Goal: Transaction & Acquisition: Purchase product/service

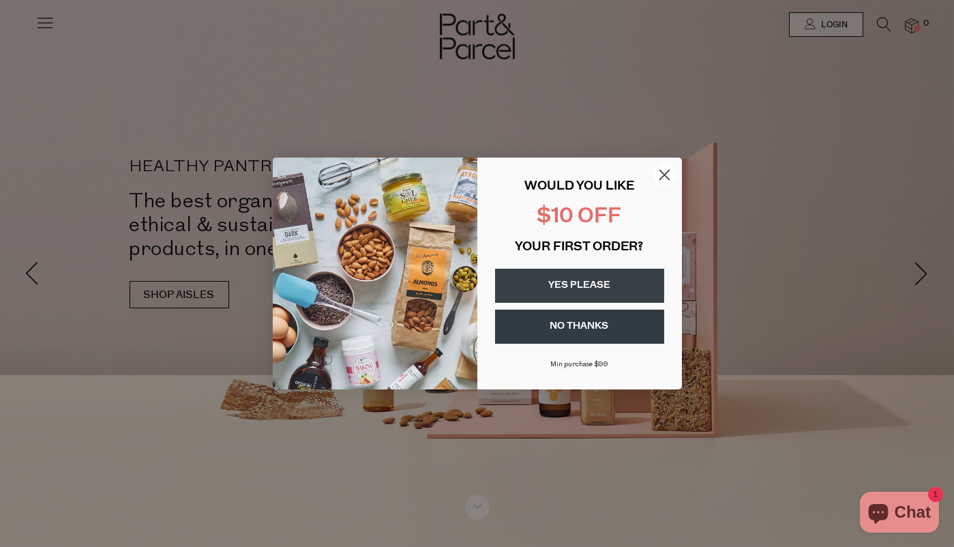
click at [666, 179] on circle "Close dialog" at bounding box center [664, 175] width 23 height 23
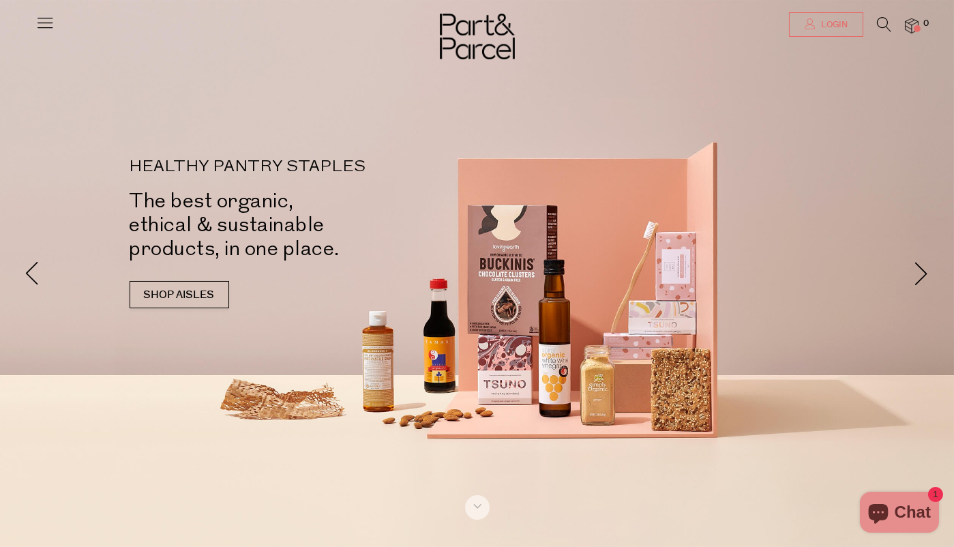
click at [833, 29] on span "Login" at bounding box center [833, 25] width 30 height 12
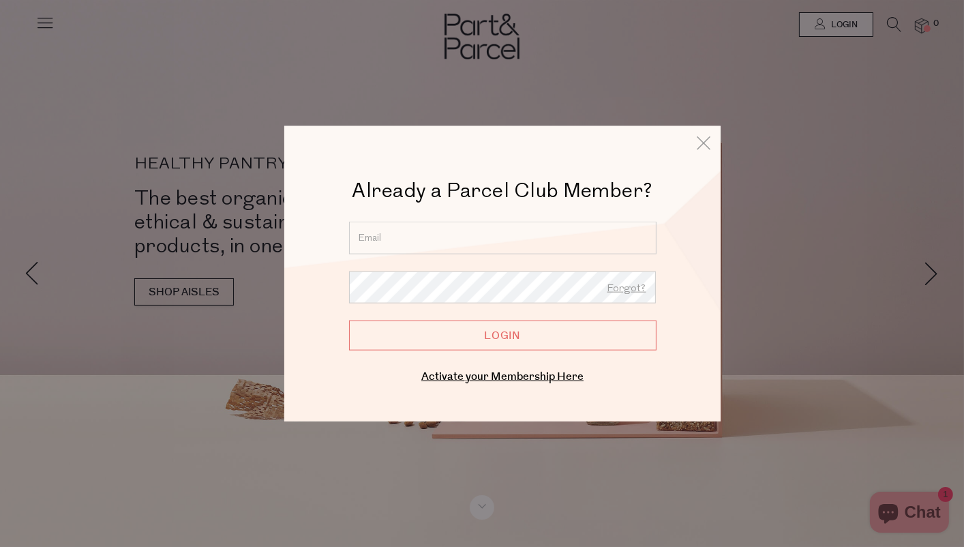
click at [534, 245] on input "email" at bounding box center [503, 238] width 308 height 33
type input "[EMAIL_ADDRESS][DOMAIN_NAME]"
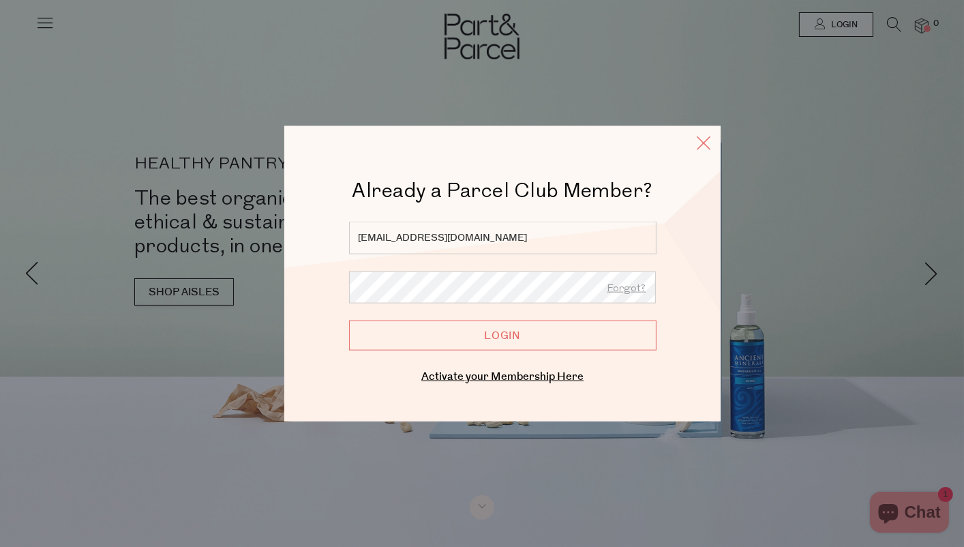
click at [702, 138] on icon at bounding box center [704, 143] width 20 height 20
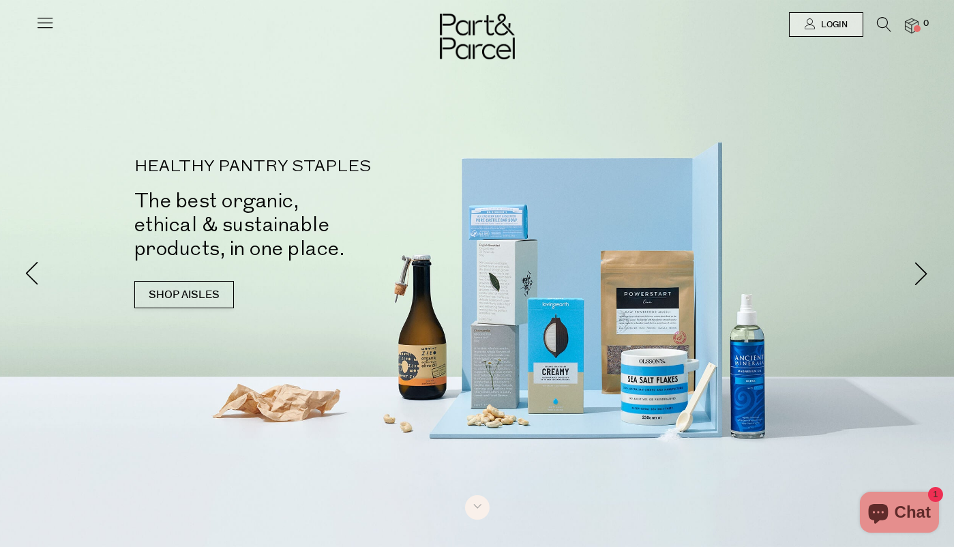
click at [34, 12] on div at bounding box center [477, 24] width 954 height 49
click at [40, 17] on icon at bounding box center [44, 22] width 19 height 19
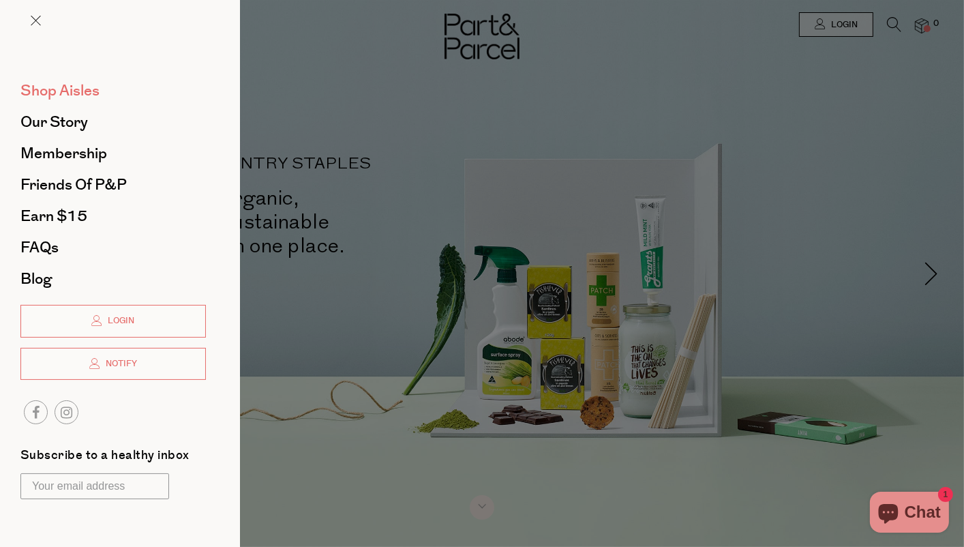
click at [58, 95] on span "Shop Aisles" at bounding box center [59, 91] width 79 height 22
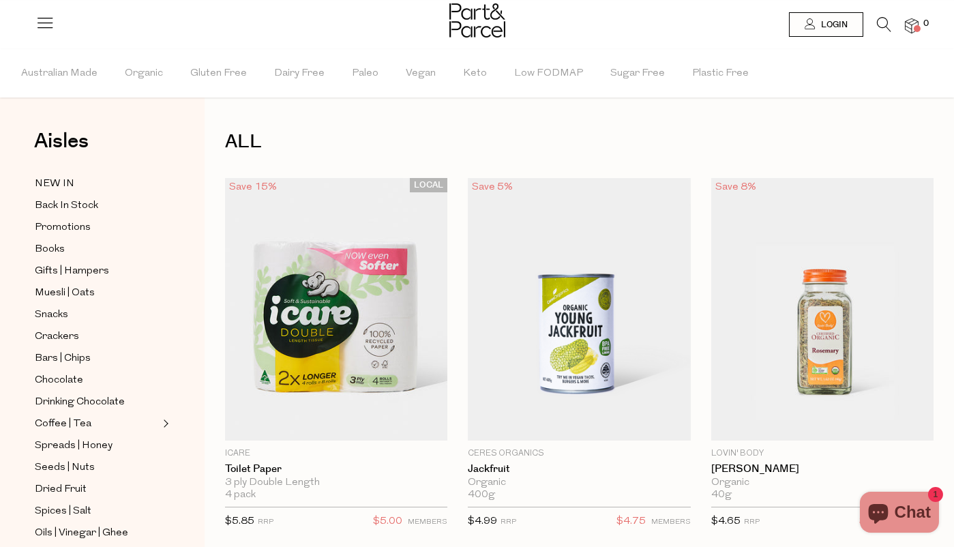
click at [885, 25] on icon at bounding box center [884, 24] width 14 height 15
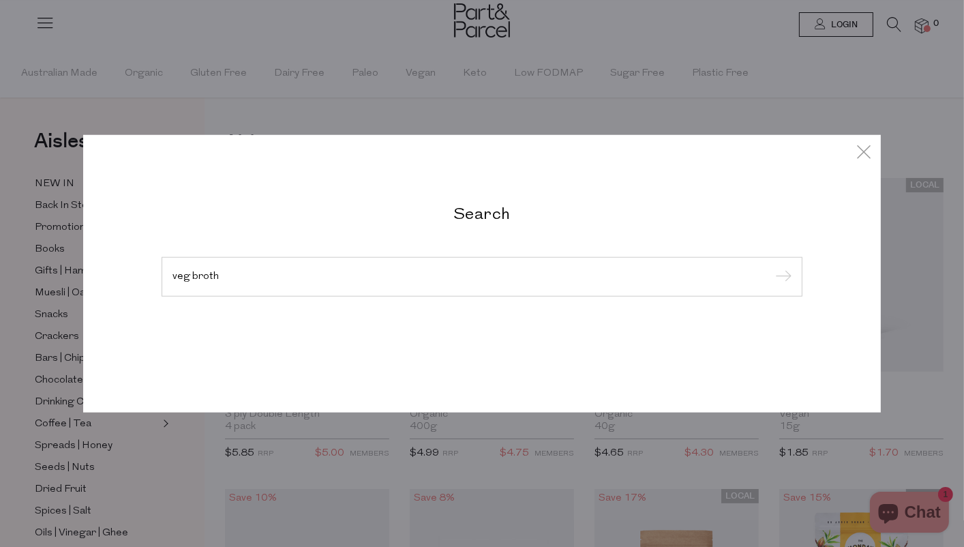
type input "veg broth"
click at [771, 267] on input "submit" at bounding box center [781, 277] width 20 height 20
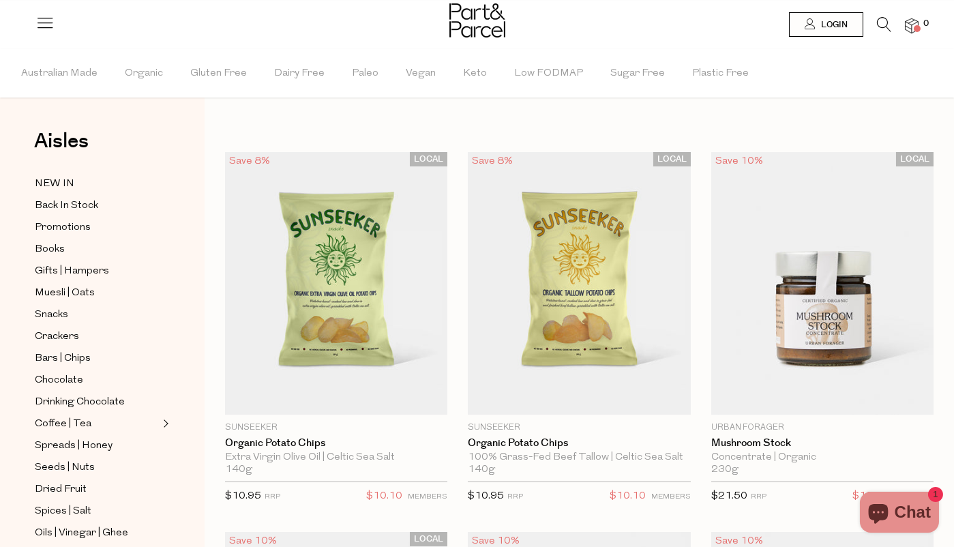
click at [881, 26] on icon at bounding box center [884, 24] width 14 height 15
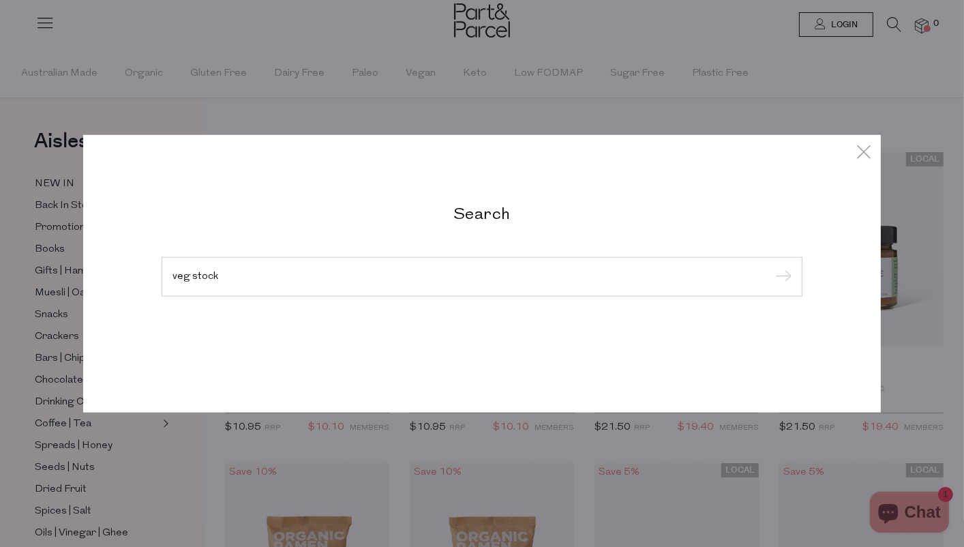
type input "veg stock"
click at [771, 267] on input "submit" at bounding box center [781, 277] width 20 height 20
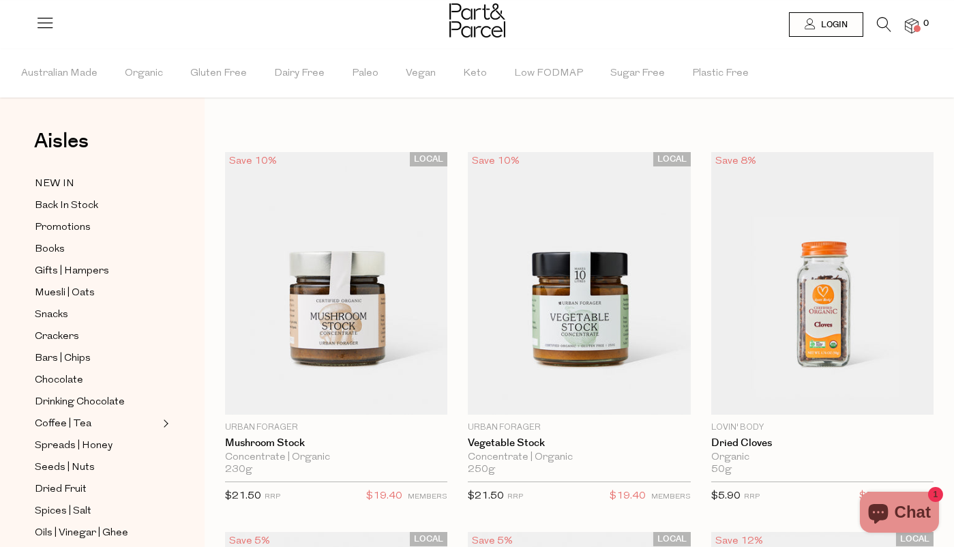
click at [881, 24] on icon at bounding box center [884, 24] width 14 height 15
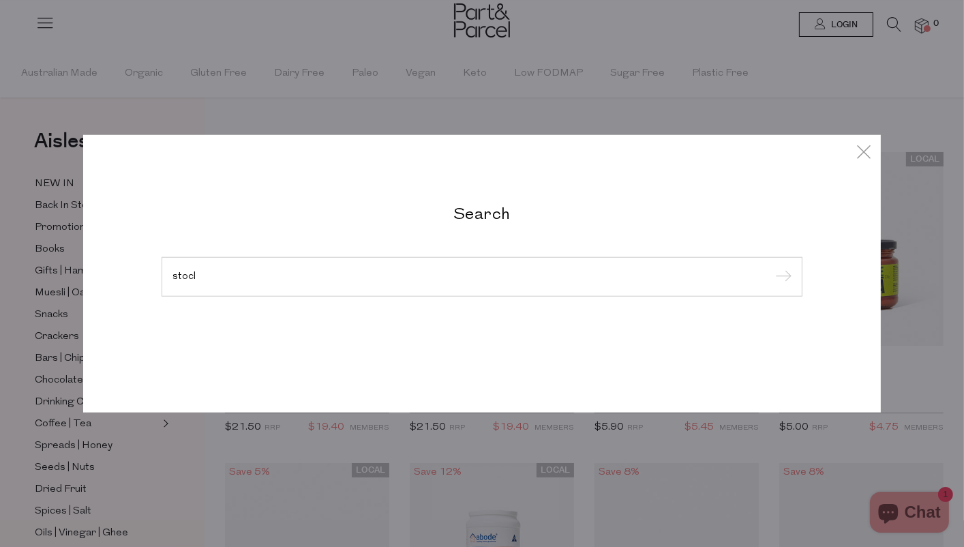
type input "stocl"
click at [771, 267] on input "submit" at bounding box center [781, 277] width 20 height 20
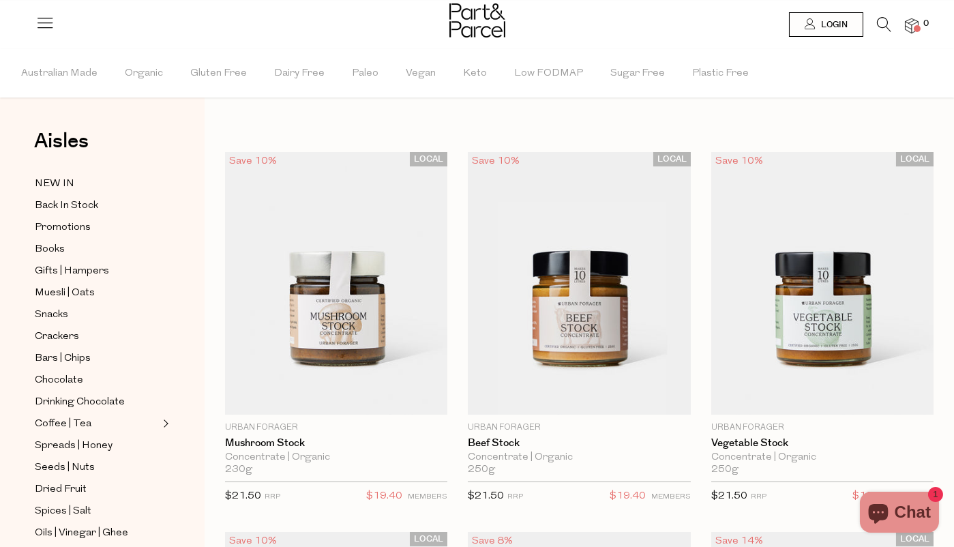
click at [883, 24] on icon at bounding box center [884, 24] width 14 height 15
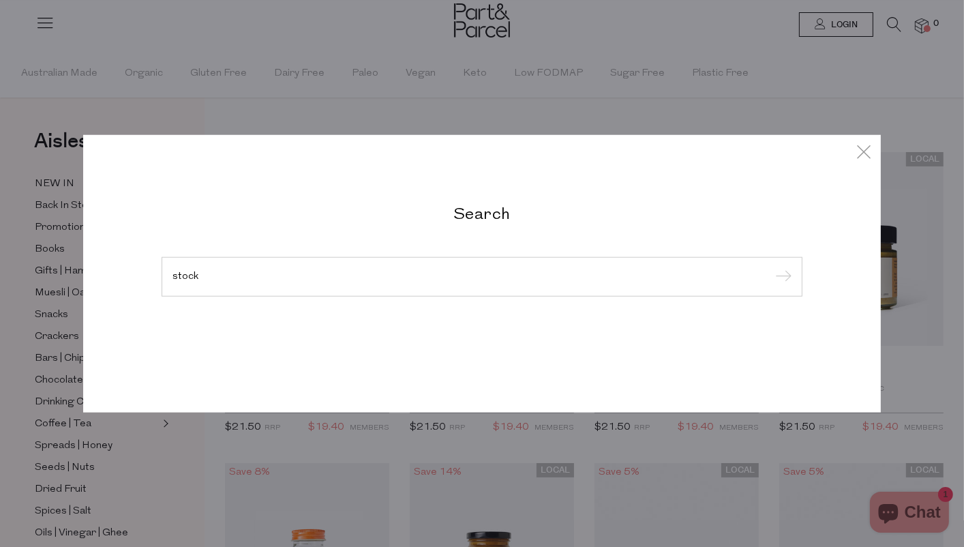
type input "stock"
click at [771, 267] on input "submit" at bounding box center [781, 277] width 20 height 20
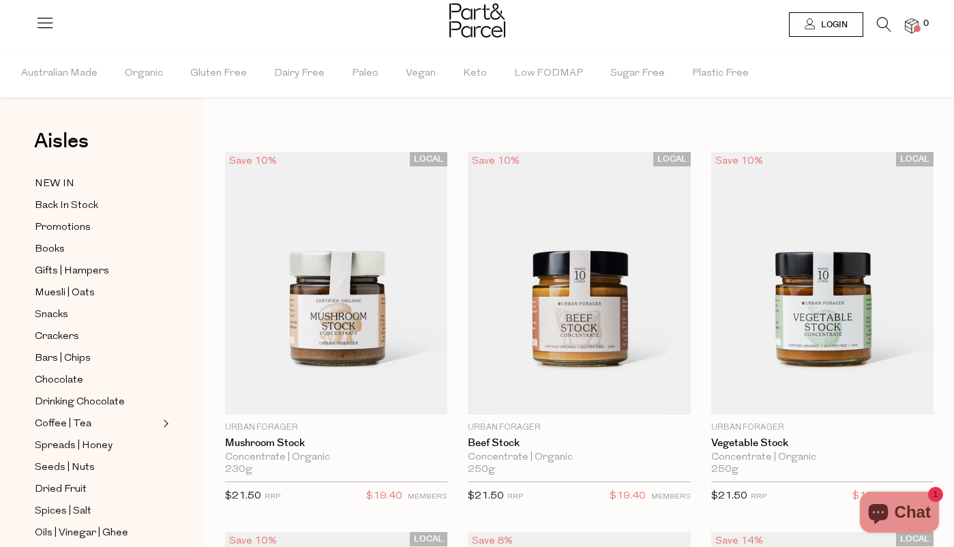
click at [880, 25] on icon at bounding box center [884, 24] width 14 height 15
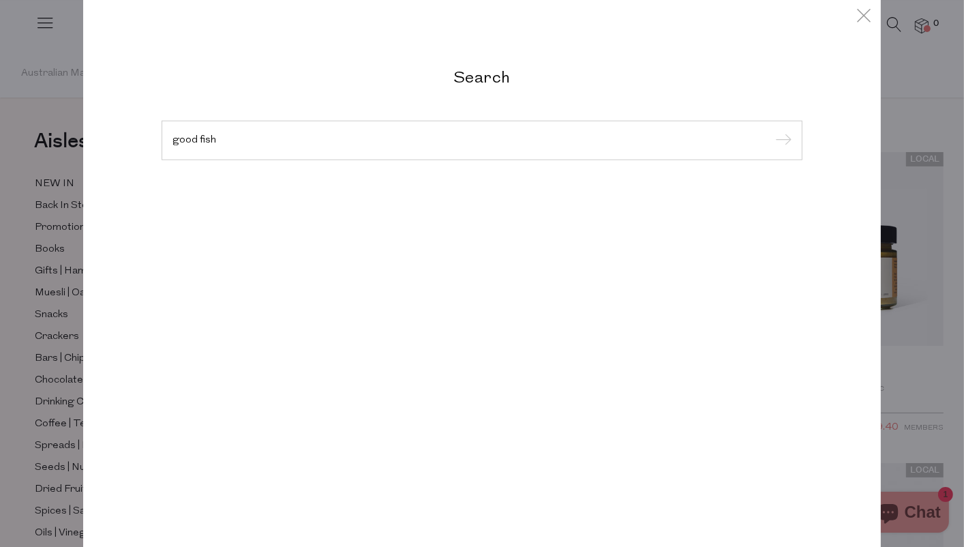
type input "good fish"
click at [771, 131] on input "submit" at bounding box center [781, 141] width 20 height 20
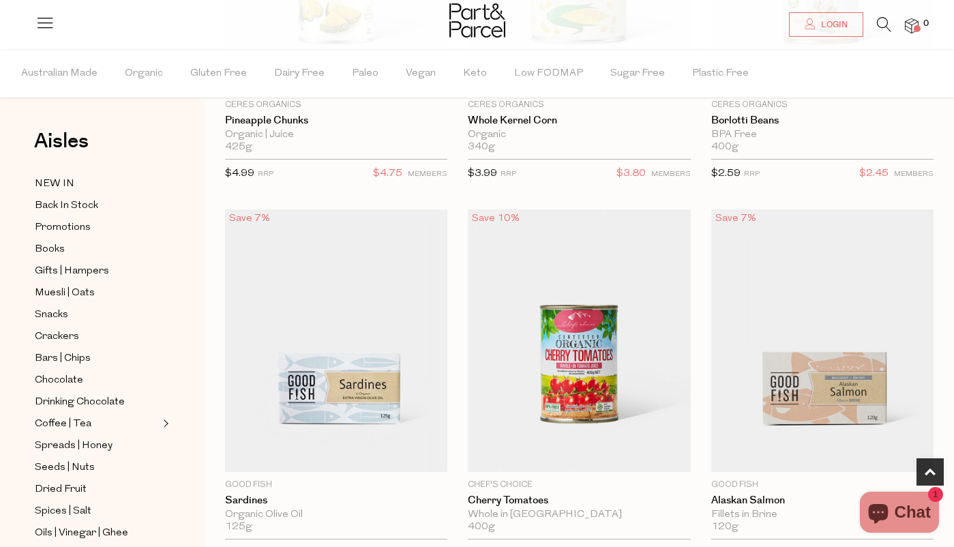
scroll to position [367, 0]
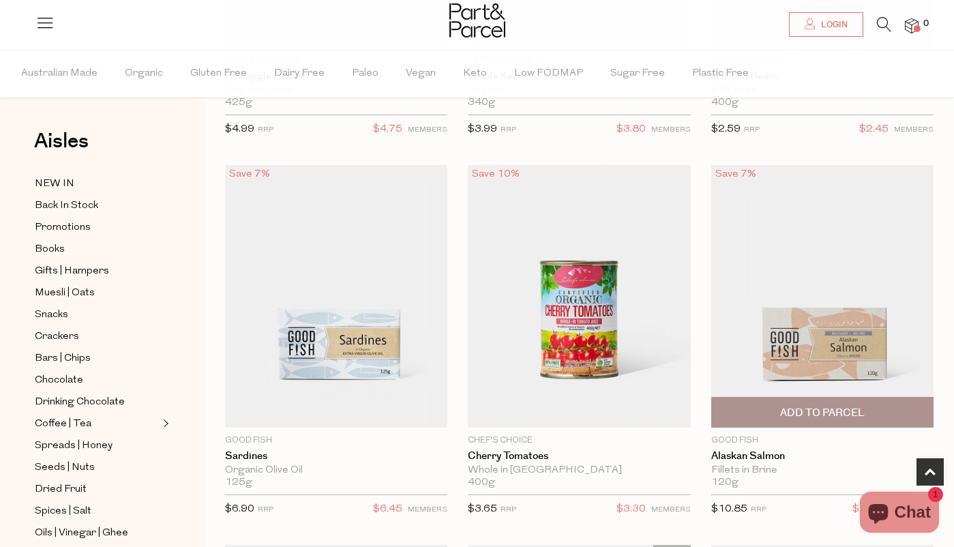
click at [780, 406] on span "Add To Parcel" at bounding box center [822, 413] width 85 height 14
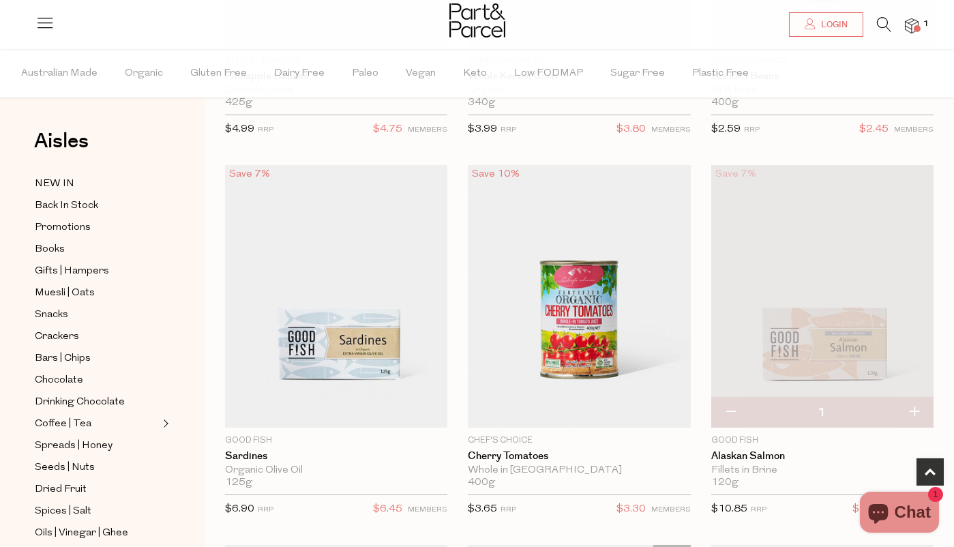
click at [711, 398] on button "button" at bounding box center [730, 413] width 39 height 30
type input "0"
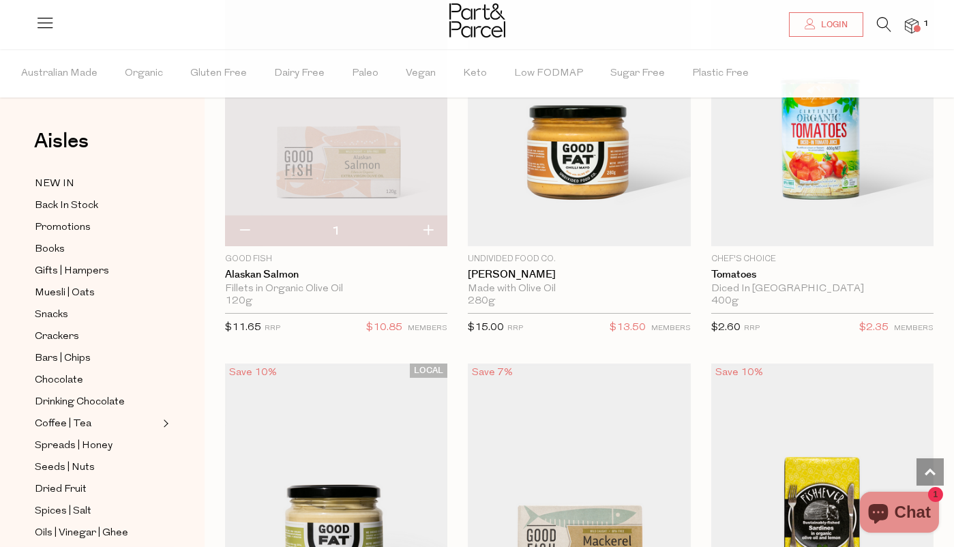
scroll to position [935, 0]
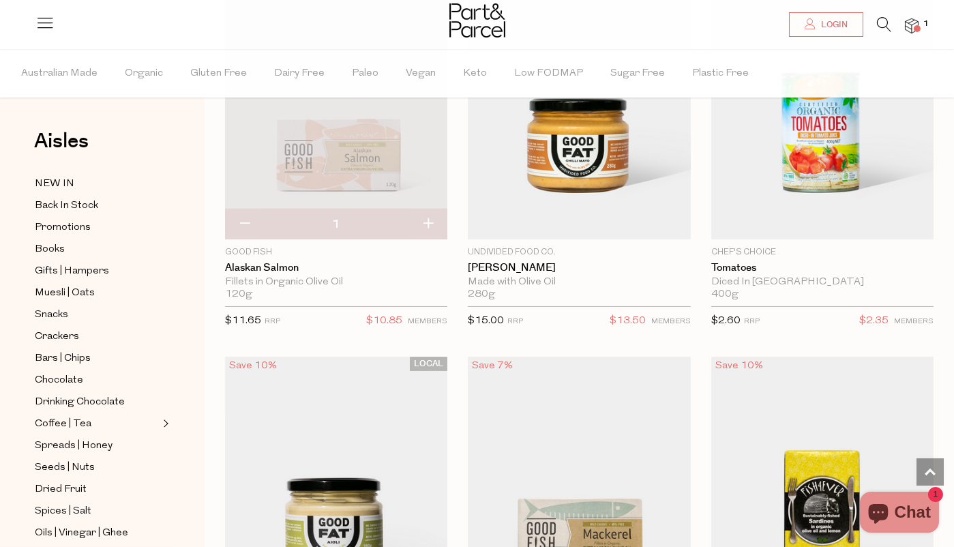
type input "2"
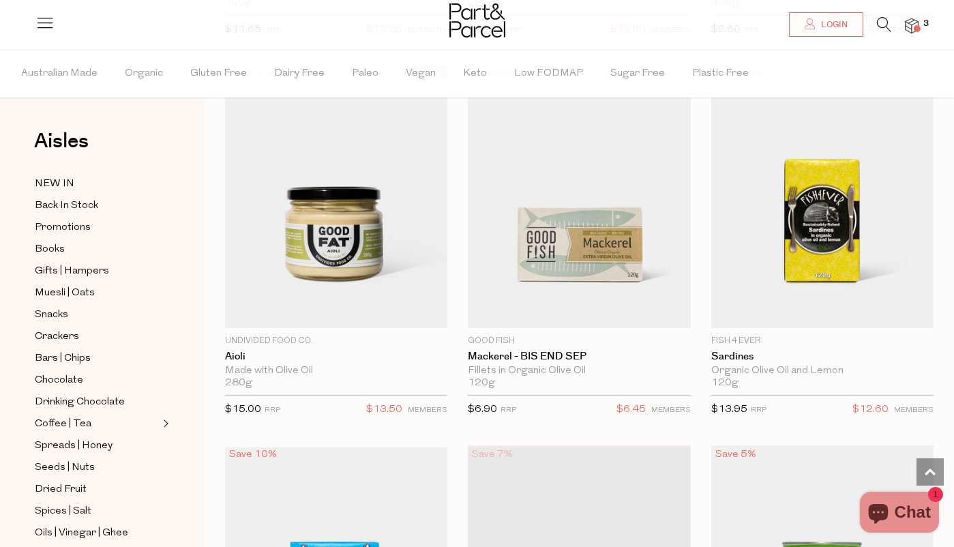
scroll to position [1236, 0]
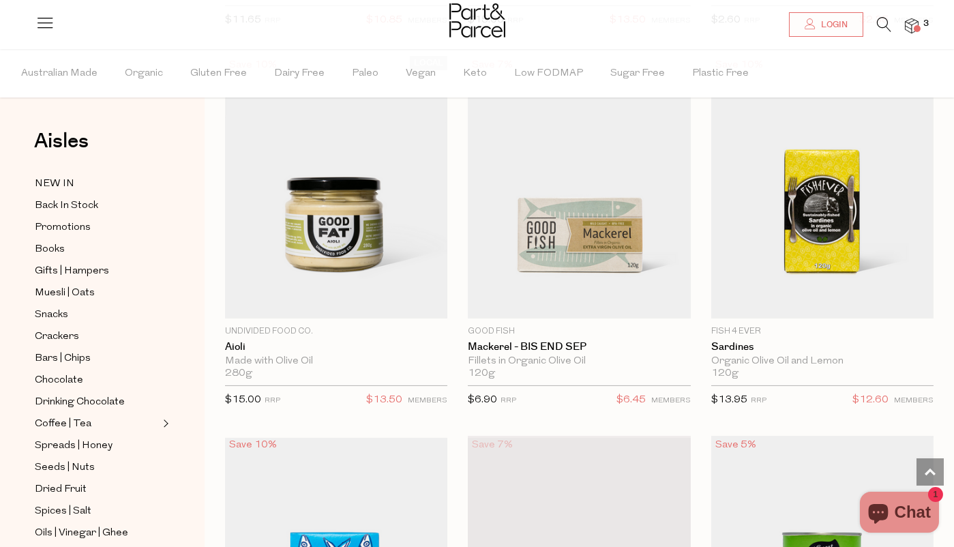
type input "2"
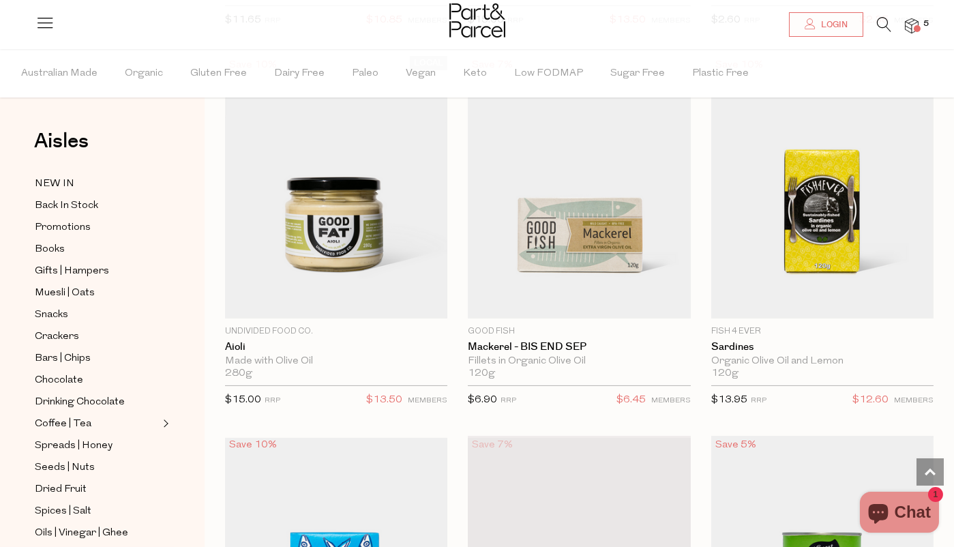
type input "3"
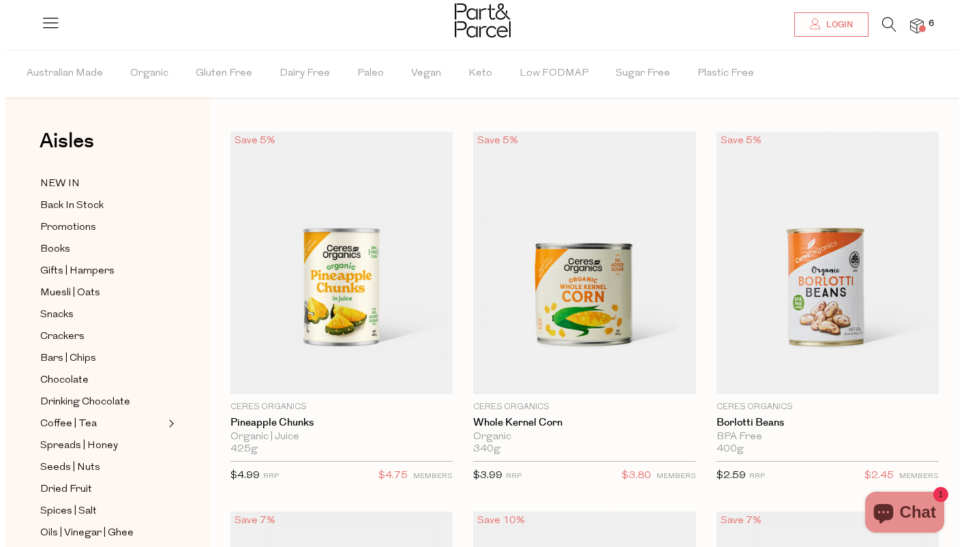
scroll to position [0, 0]
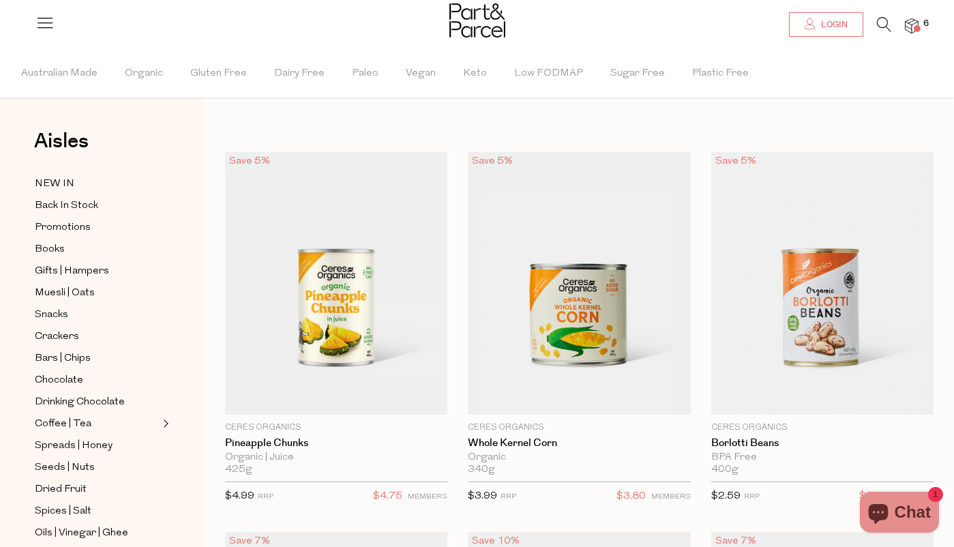
click at [833, 24] on span "Login" at bounding box center [833, 25] width 30 height 12
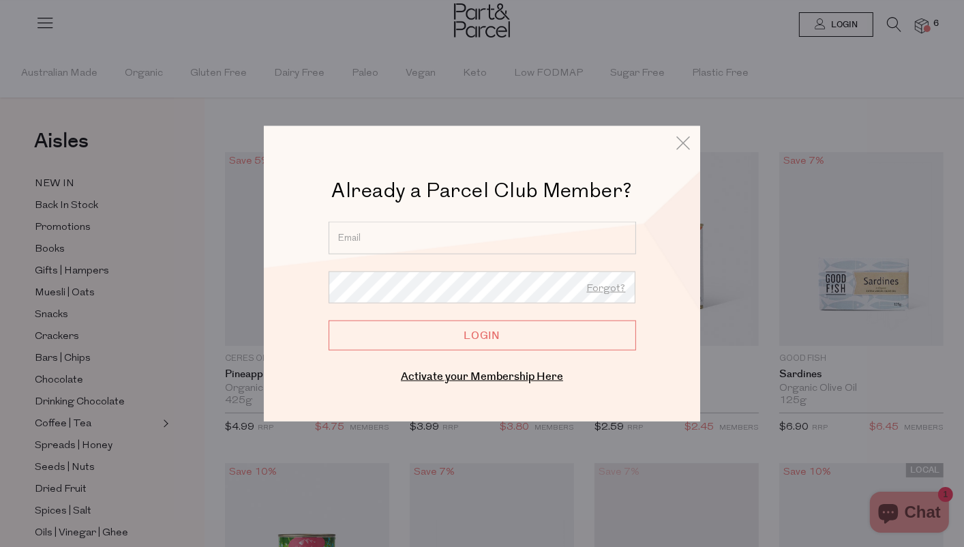
click at [439, 240] on input "email" at bounding box center [483, 238] width 308 height 33
type input "nikkimcdiarmid@outlook.com"
click at [329, 321] on input "Login" at bounding box center [483, 336] width 308 height 30
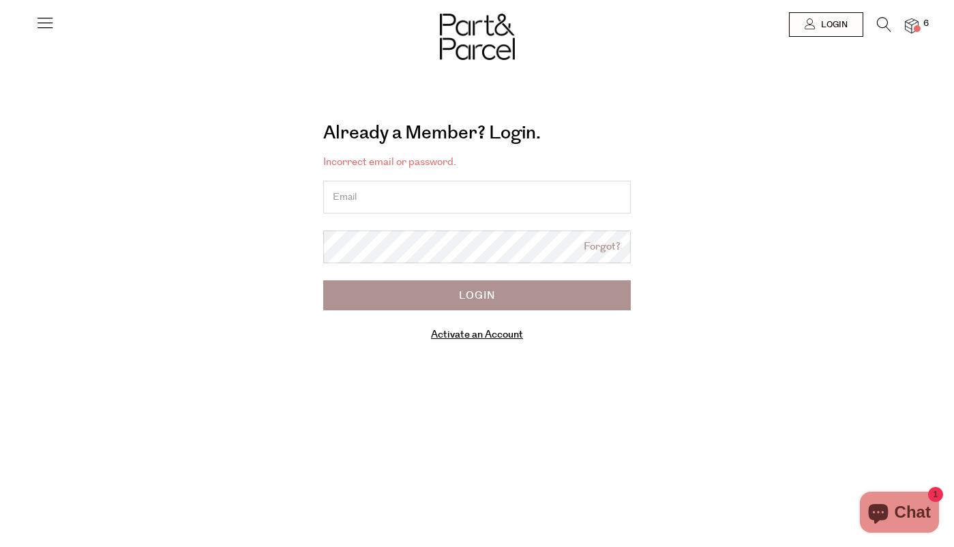
click at [416, 200] on input "email" at bounding box center [477, 197] width 308 height 33
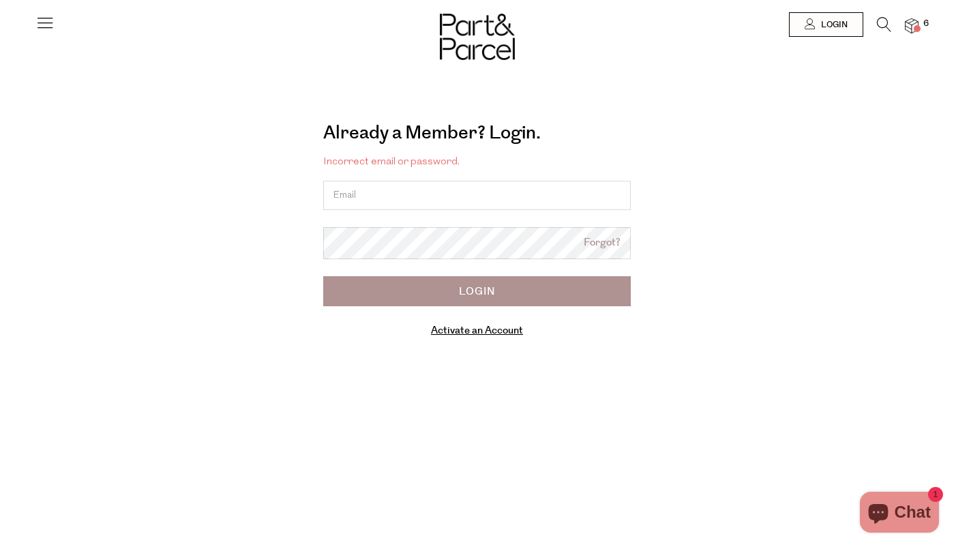
type input "nikkimcdiarmid@outlook.com"
click at [612, 250] on link "Forgot?" at bounding box center [602, 243] width 37 height 16
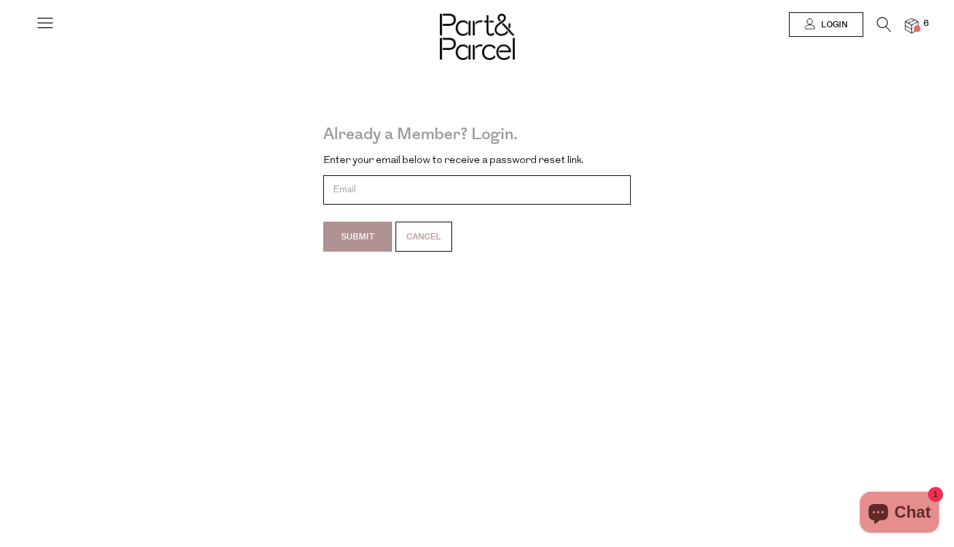
click at [371, 182] on input "email" at bounding box center [477, 189] width 308 height 29
type input "[EMAIL_ADDRESS][DOMAIN_NAME]"
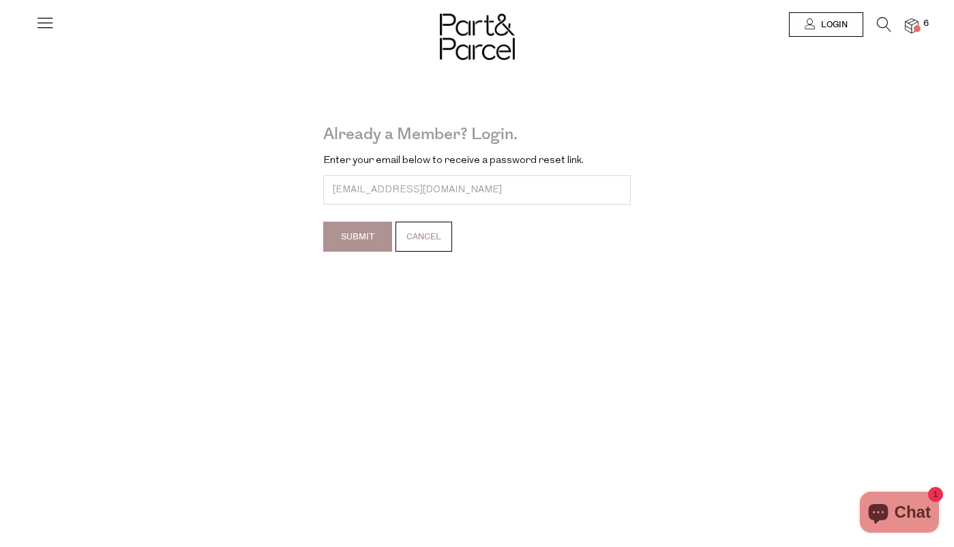
click at [357, 250] on input "Submit" at bounding box center [357, 237] width 69 height 30
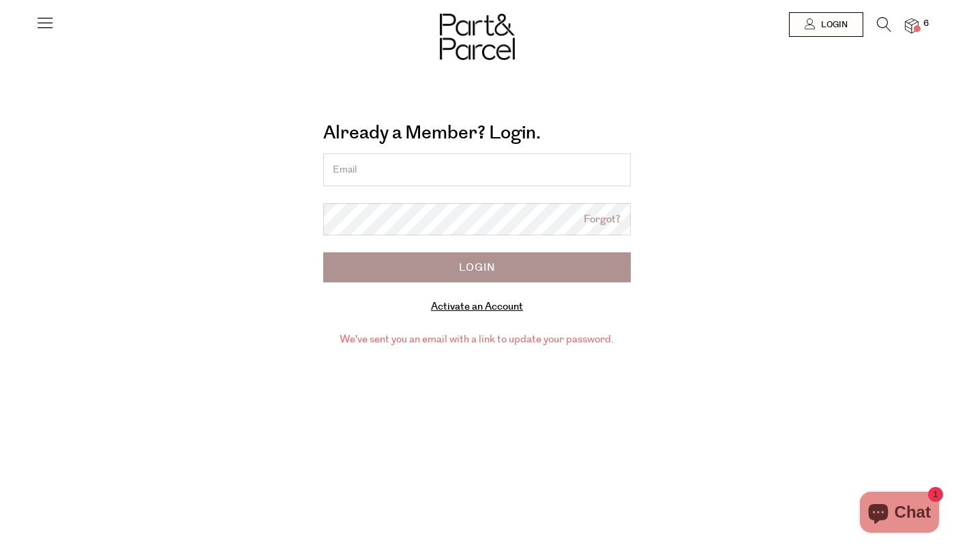
drag, startPoint x: 0, startPoint y: 0, endPoint x: 385, endPoint y: 170, distance: 421.3
click at [385, 170] on input "email" at bounding box center [477, 169] width 308 height 33
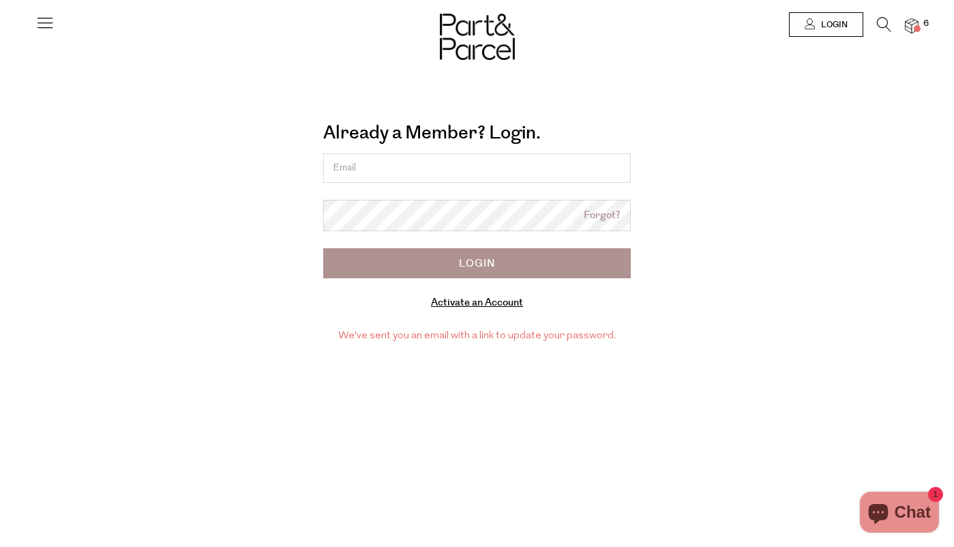
click at [249, 209] on div "Already a Member? Login. Forgot? Forgot? Login Activate an Account Manage subsc…" at bounding box center [477, 230] width 757 height 240
click at [484, 45] on img at bounding box center [477, 37] width 75 height 46
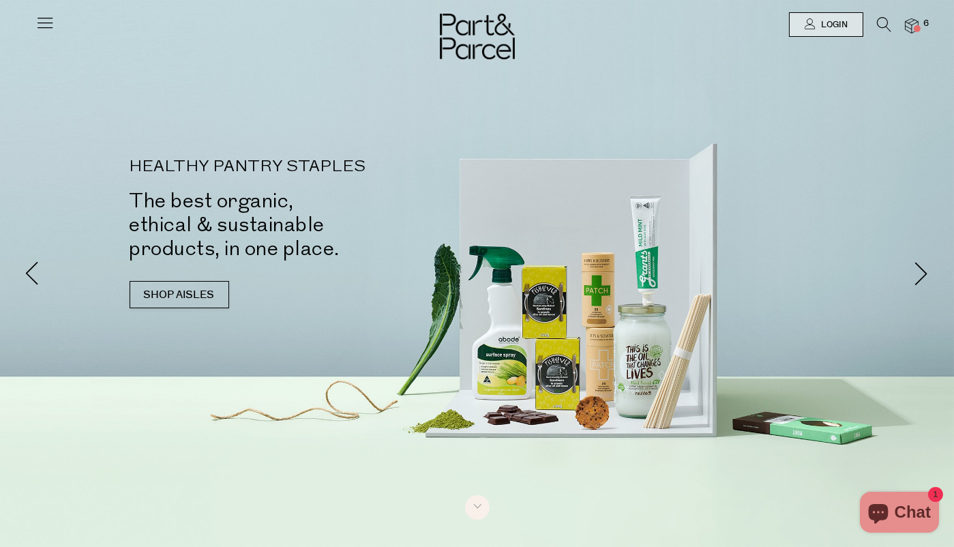
click at [38, 17] on icon at bounding box center [44, 22] width 19 height 19
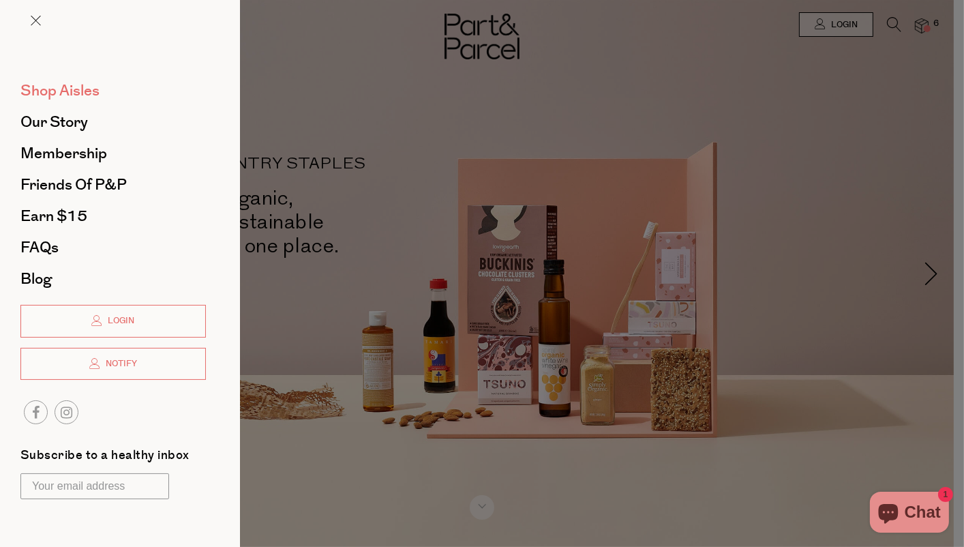
click at [58, 89] on span "Shop Aisles" at bounding box center [59, 91] width 79 height 22
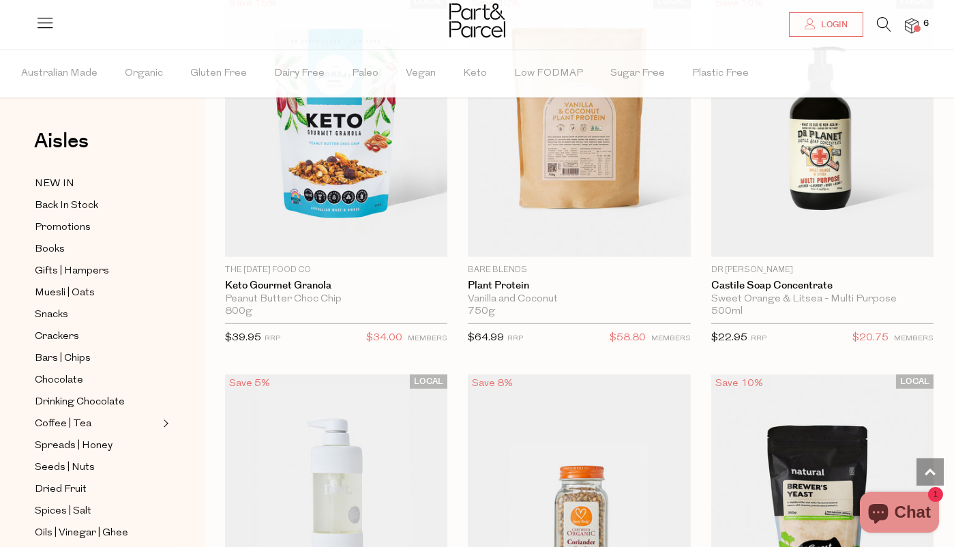
scroll to position [2876, 0]
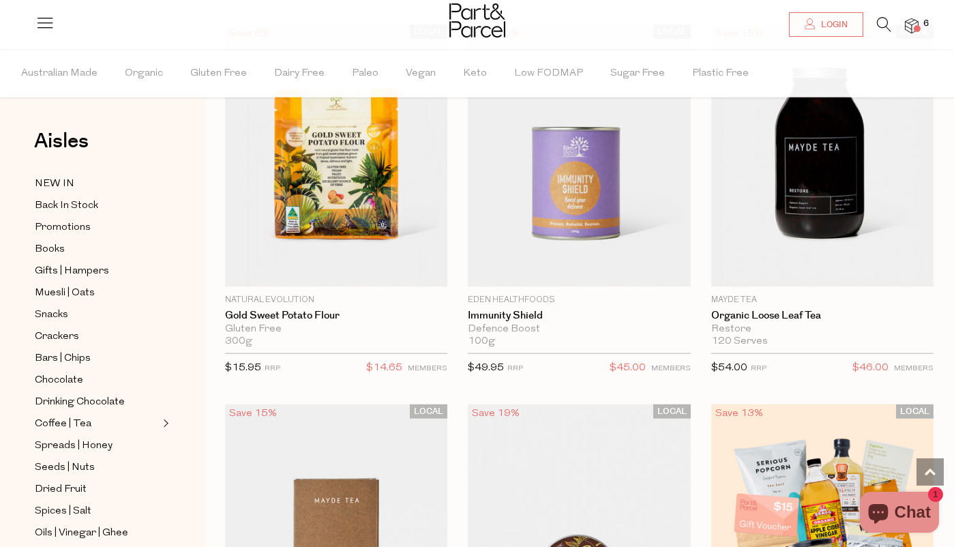
scroll to position [6232, 0]
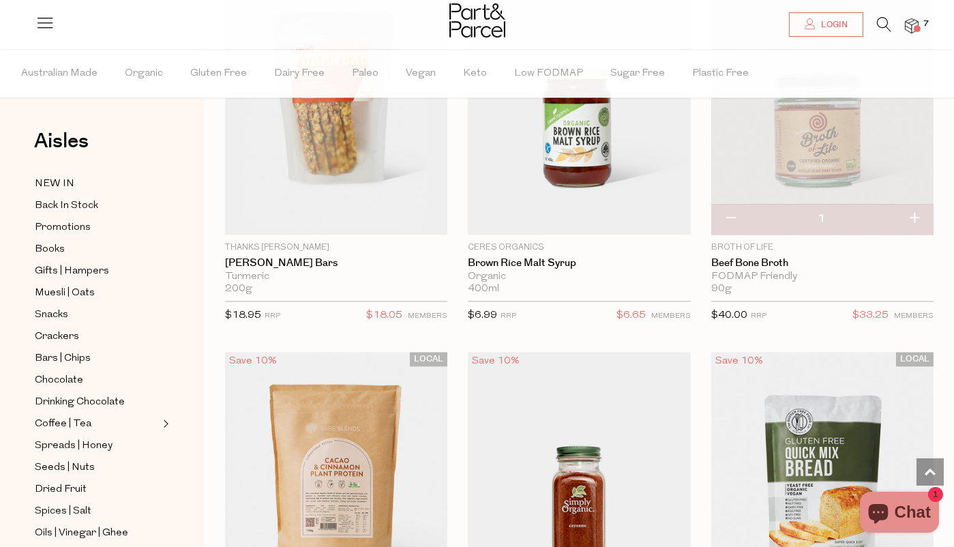
scroll to position [10589, 0]
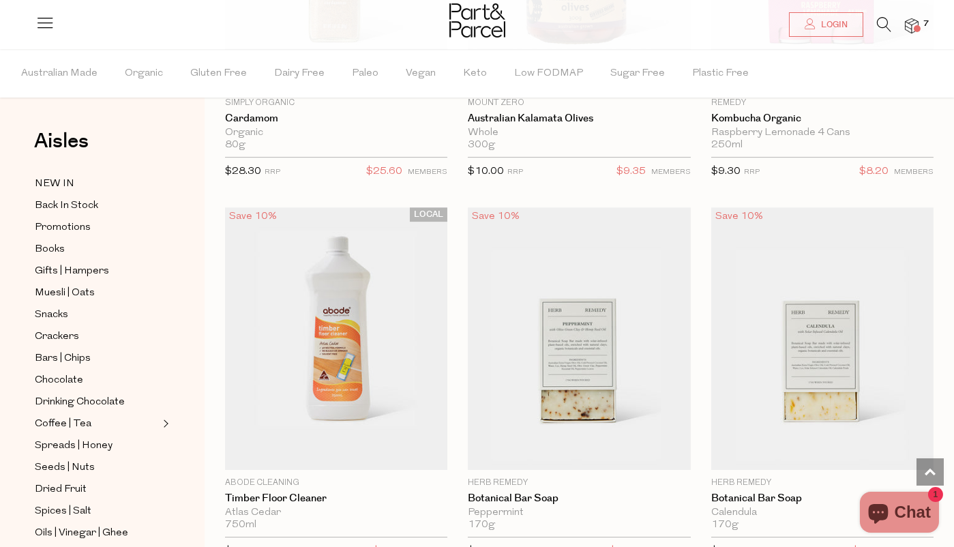
scroll to position [14811, 0]
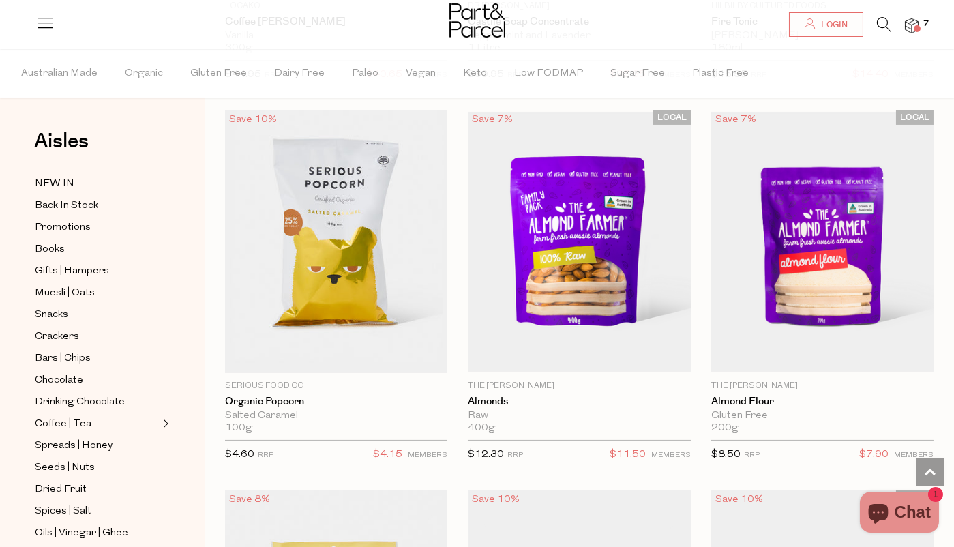
scroll to position [18302, 0]
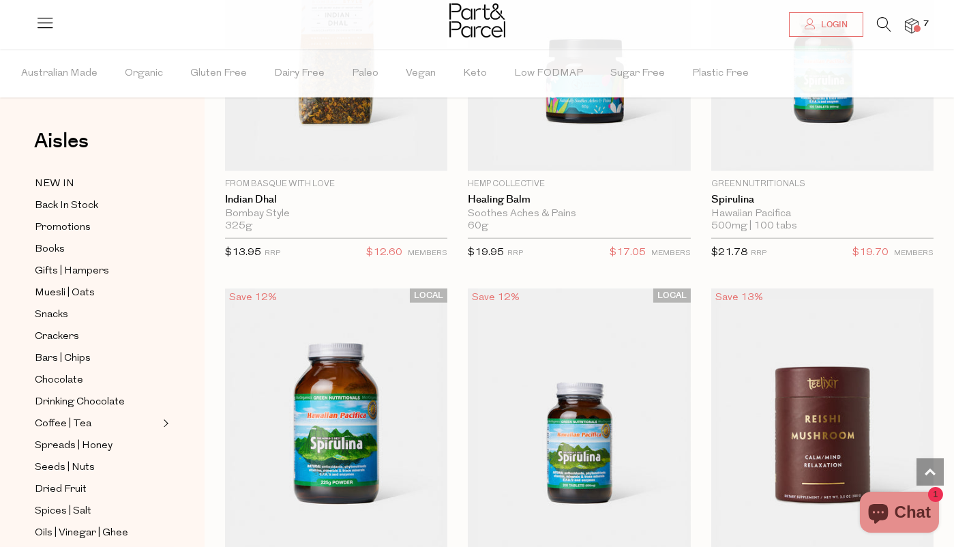
scroll to position [22307, 0]
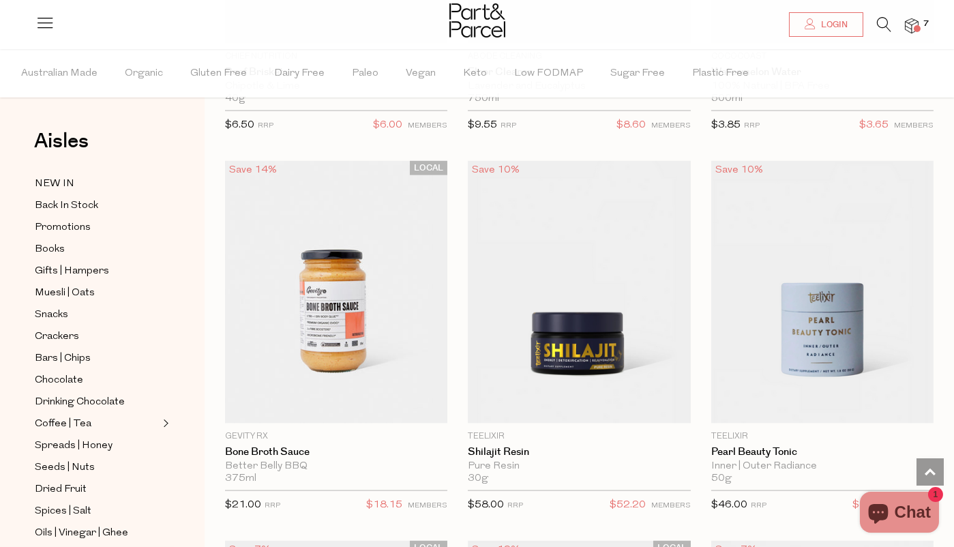
scroll to position [24120, 0]
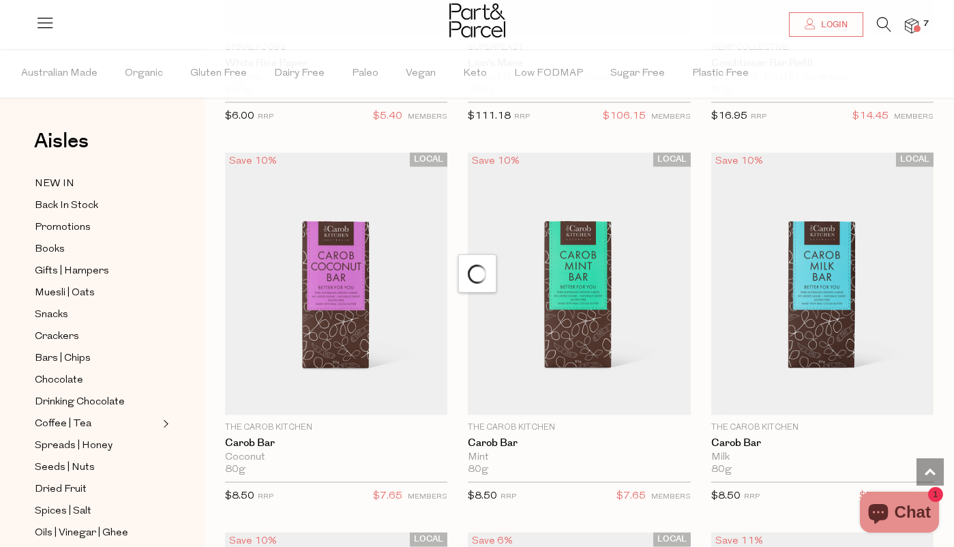
scroll to position [26800, 0]
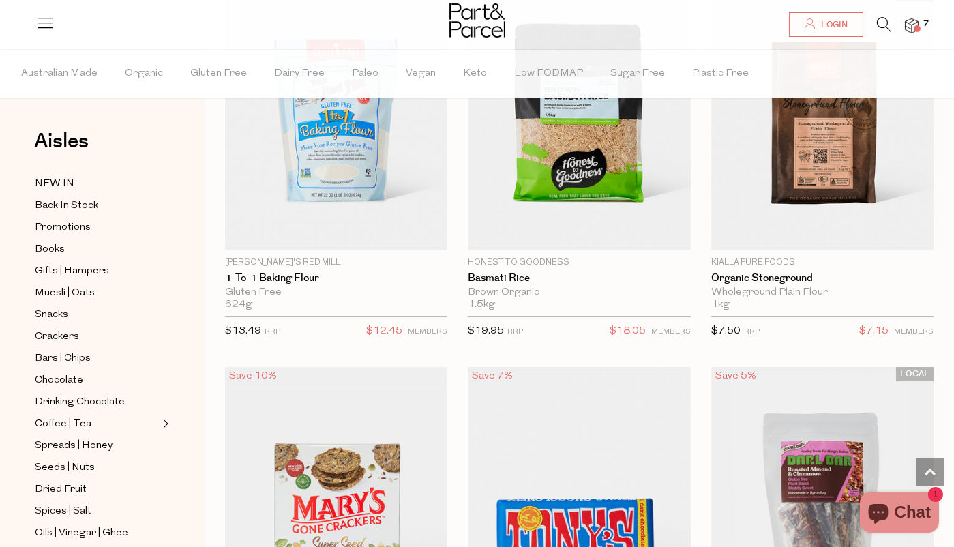
scroll to position [33322, 0]
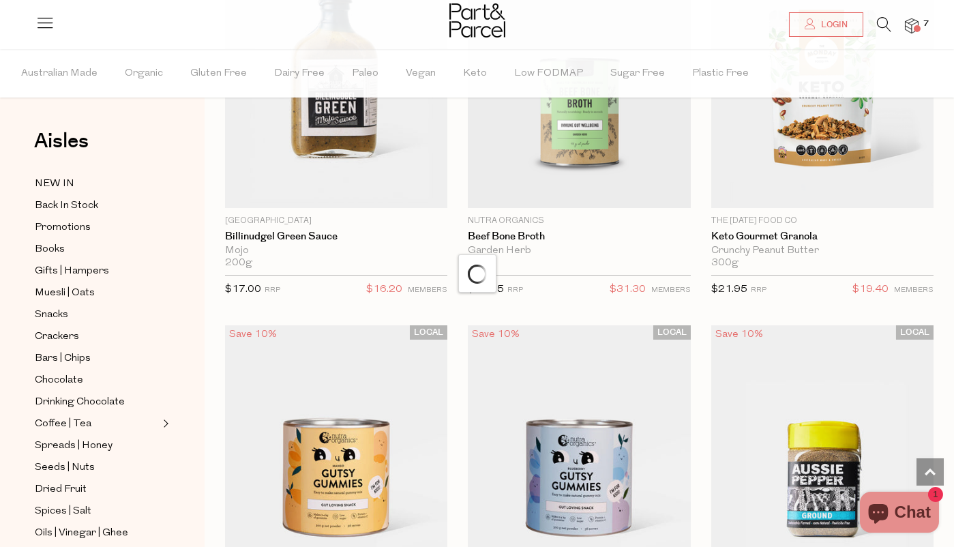
scroll to position [34458, 0]
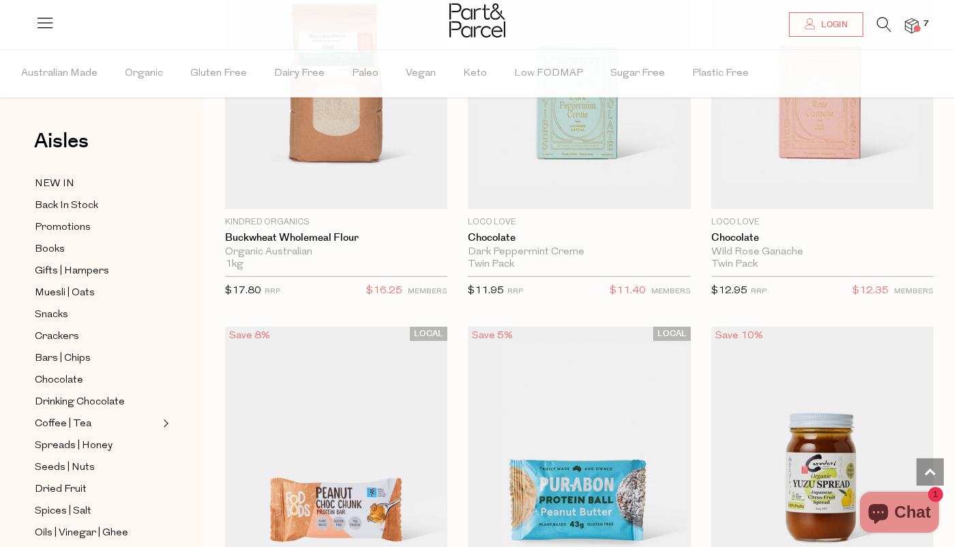
scroll to position [38382, 0]
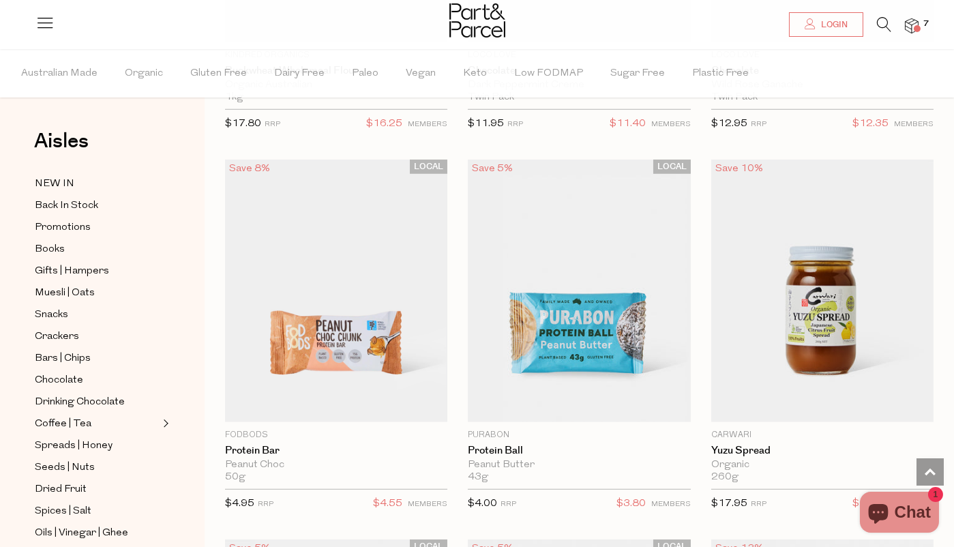
type input "2"
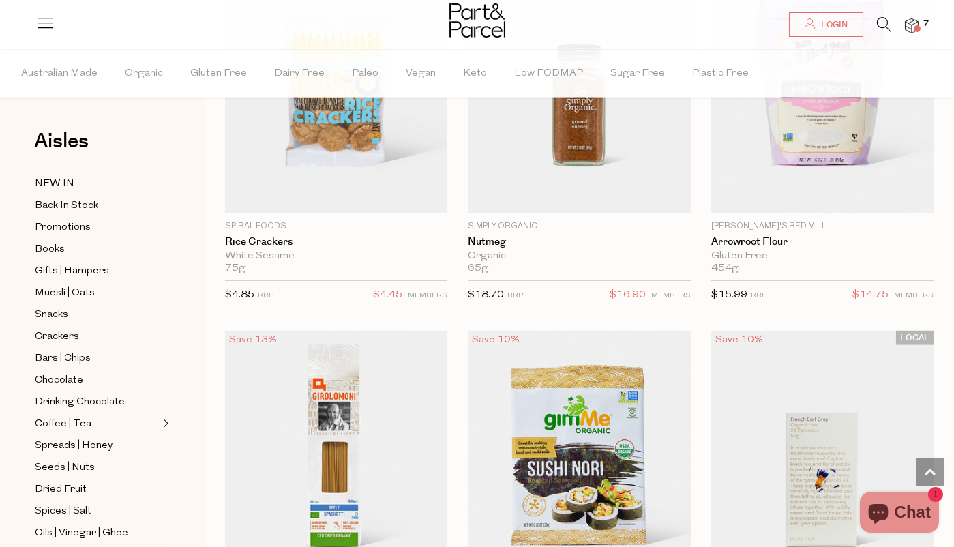
scroll to position [41603, 0]
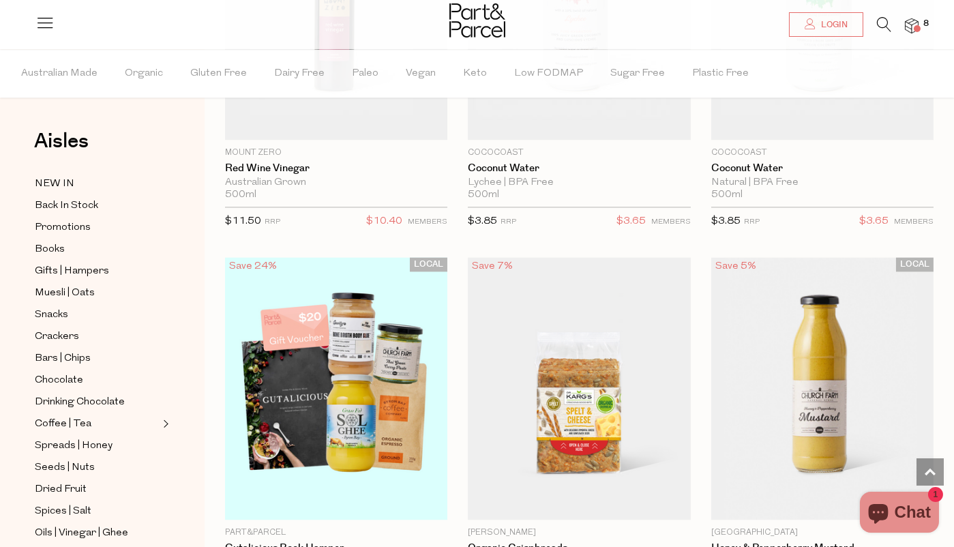
scroll to position [44769, 0]
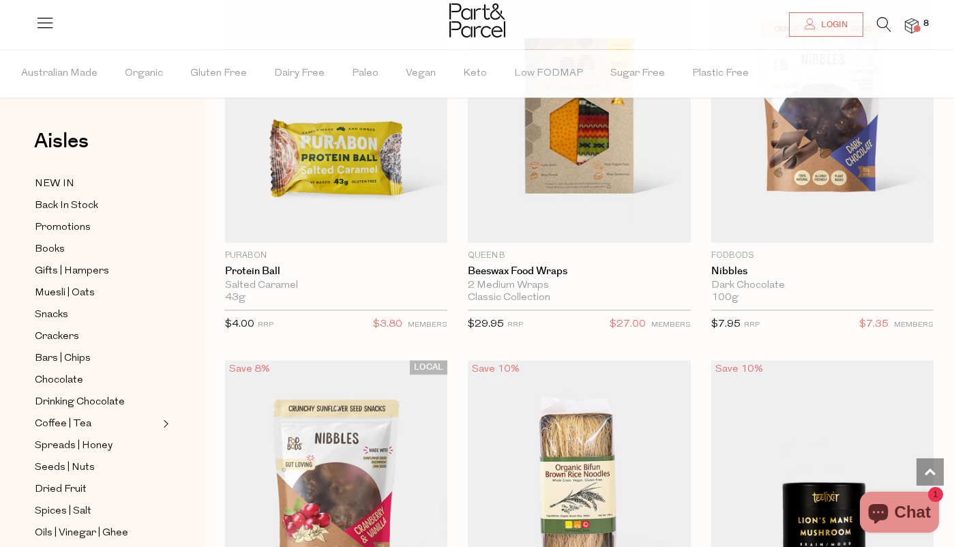
scroll to position [45825, 0]
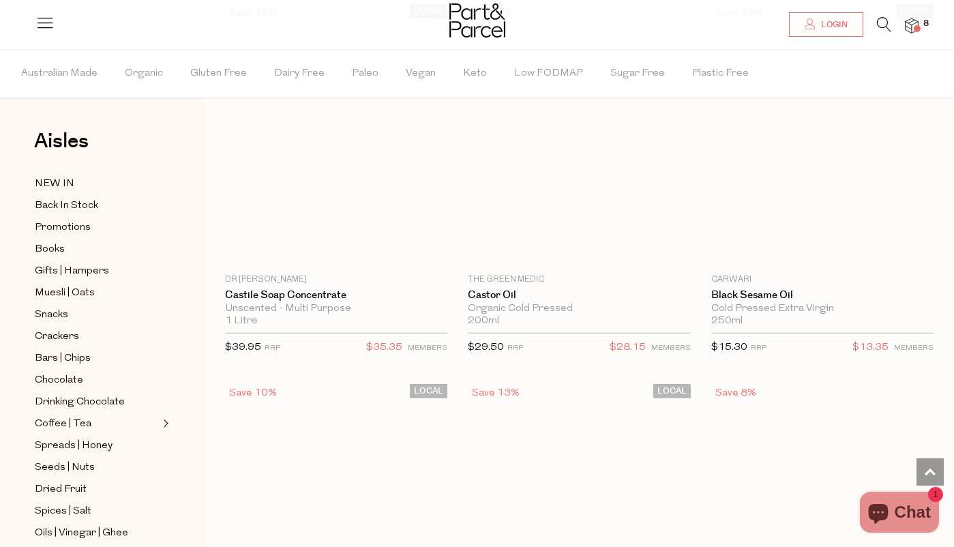
type input "3"
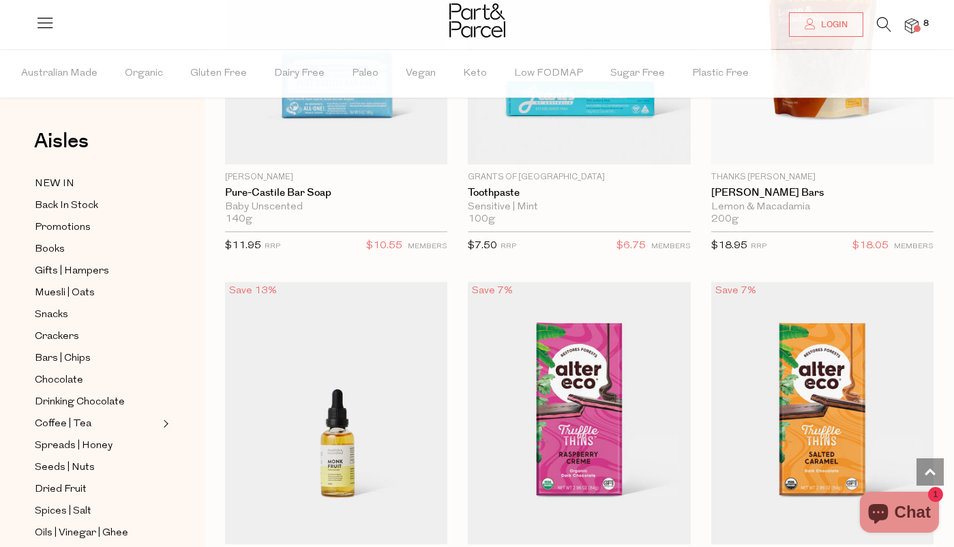
scroll to position [11333, 0]
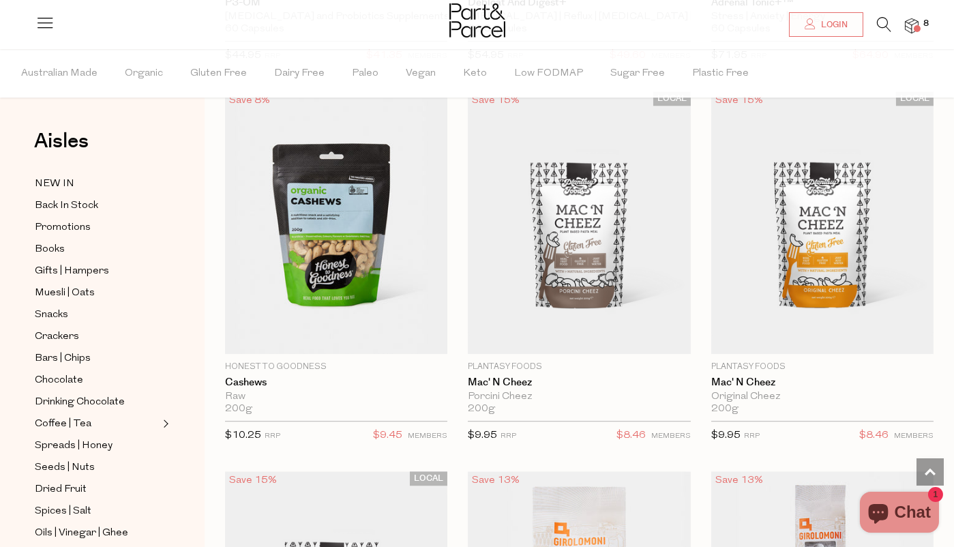
scroll to position [12632, 0]
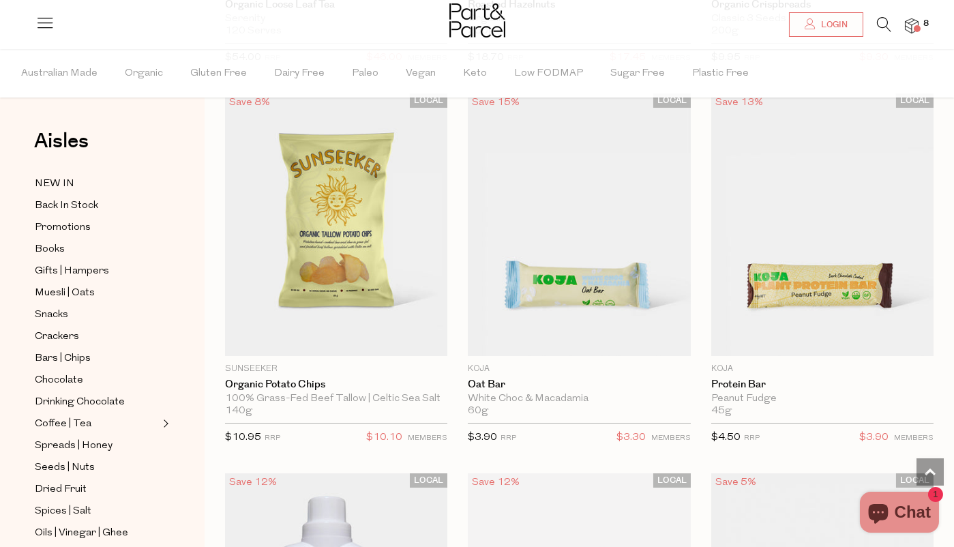
scroll to position [17179, 0]
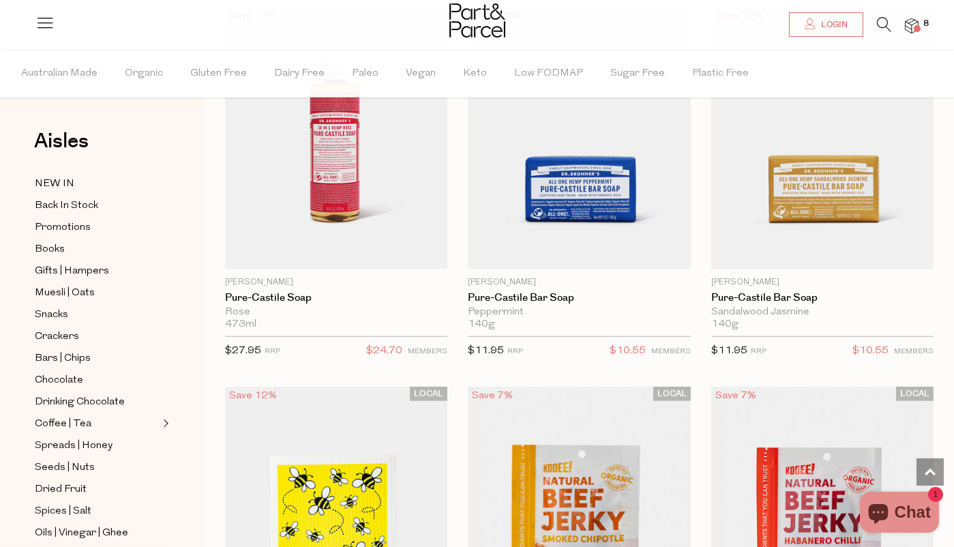
scroll to position [22267, 0]
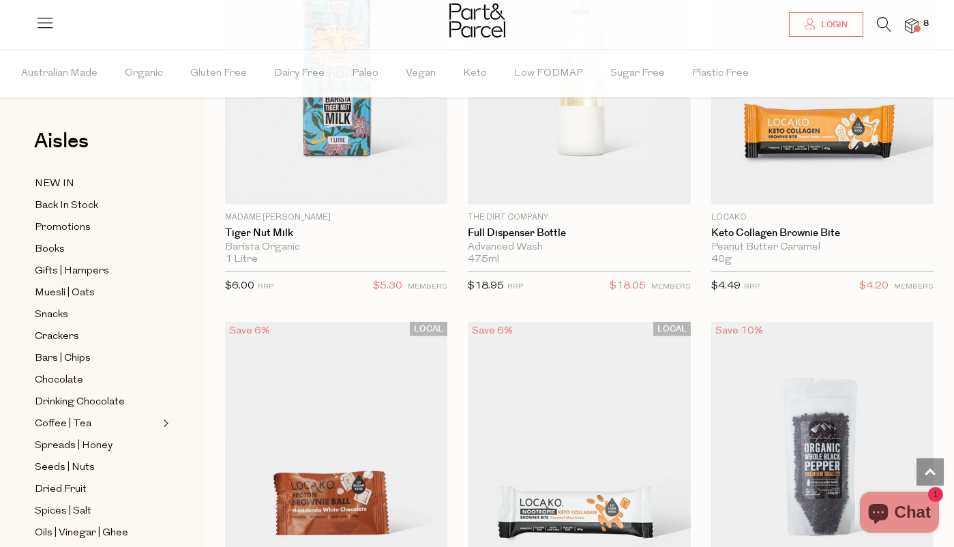
scroll to position [23322, 0]
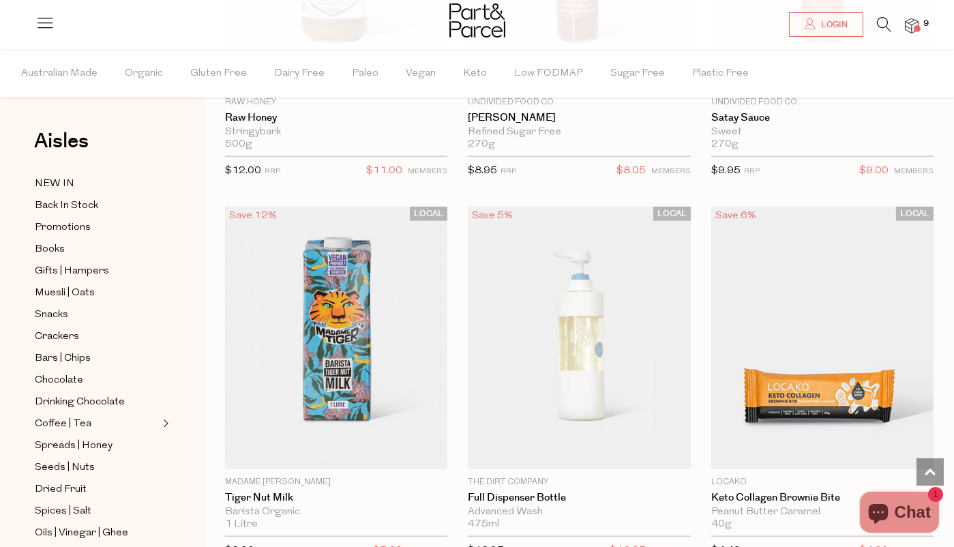
scroll to position [23105, 0]
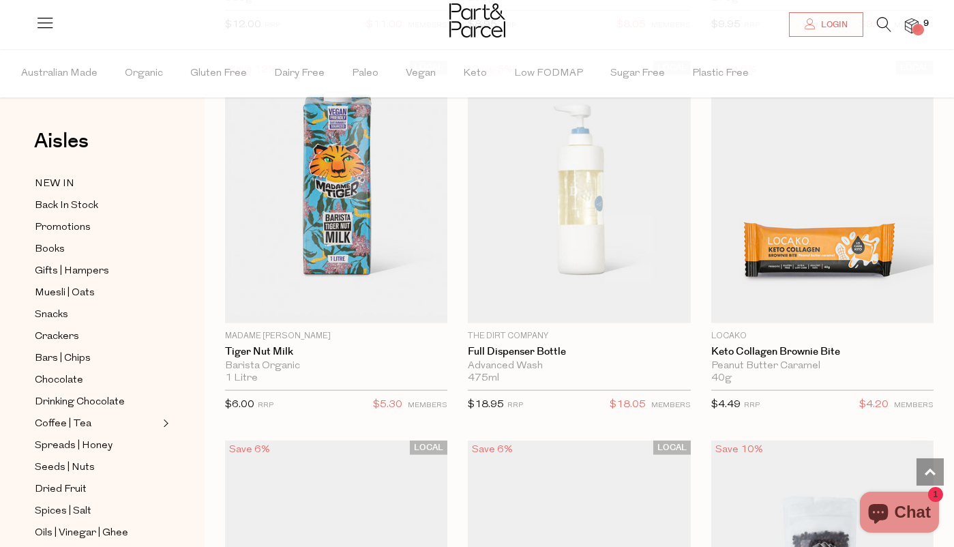
scroll to position [23295, 0]
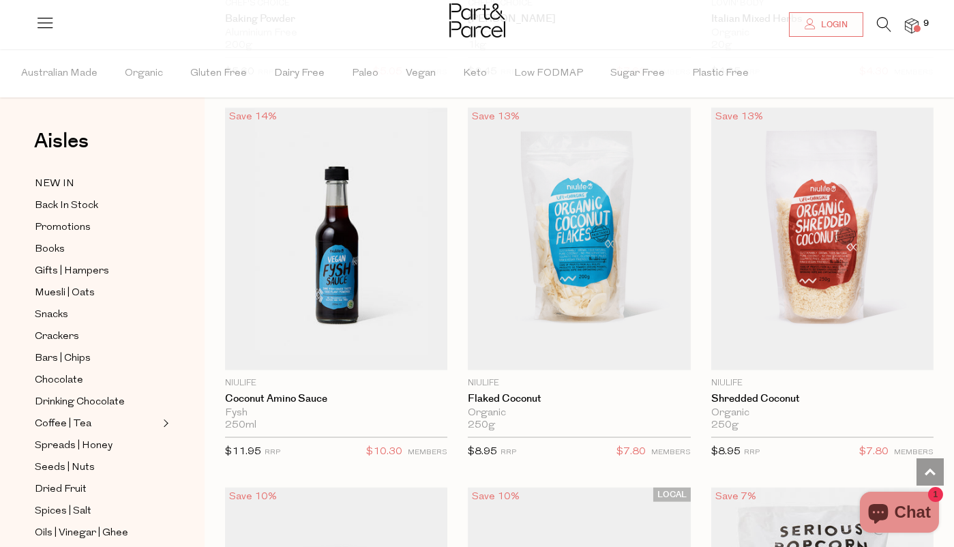
scroll to position [24323, 0]
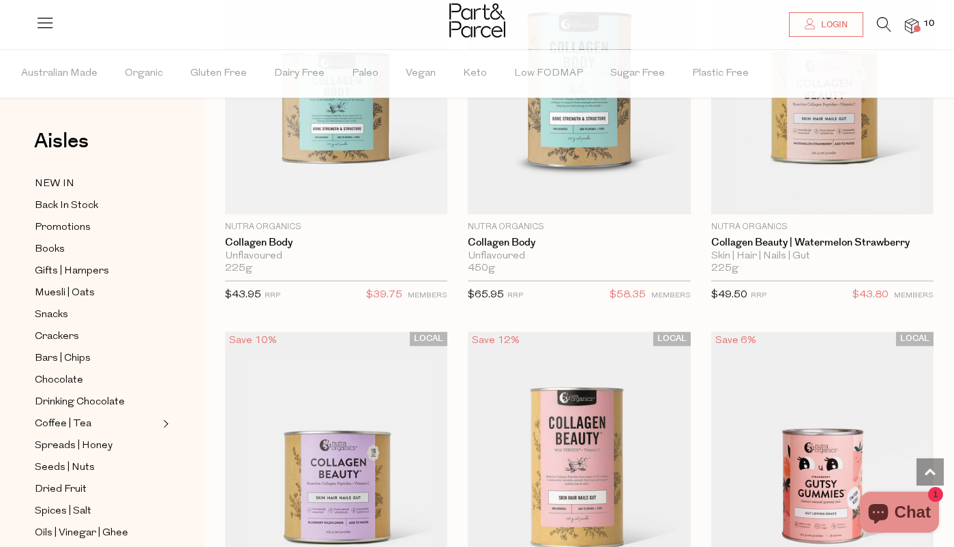
scroll to position [26461, 0]
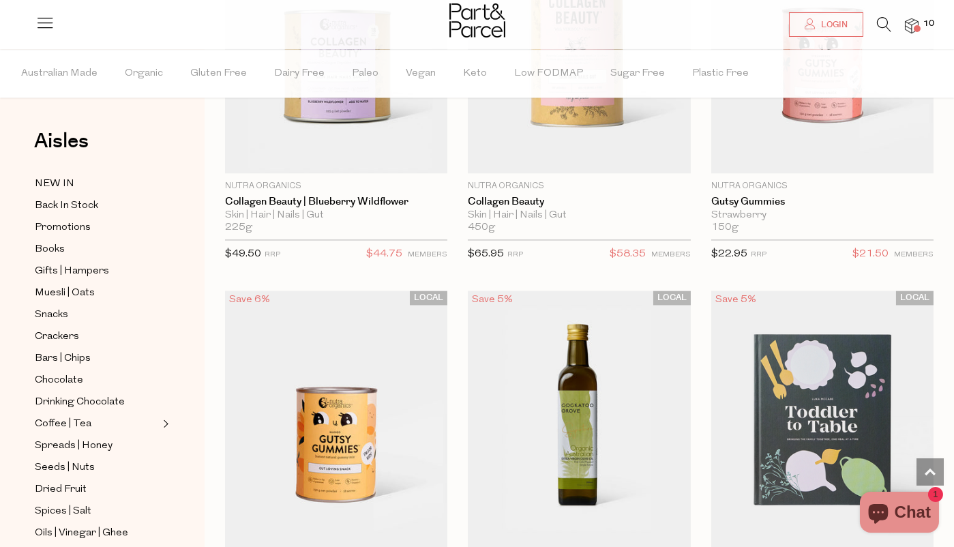
scroll to position [26840, 0]
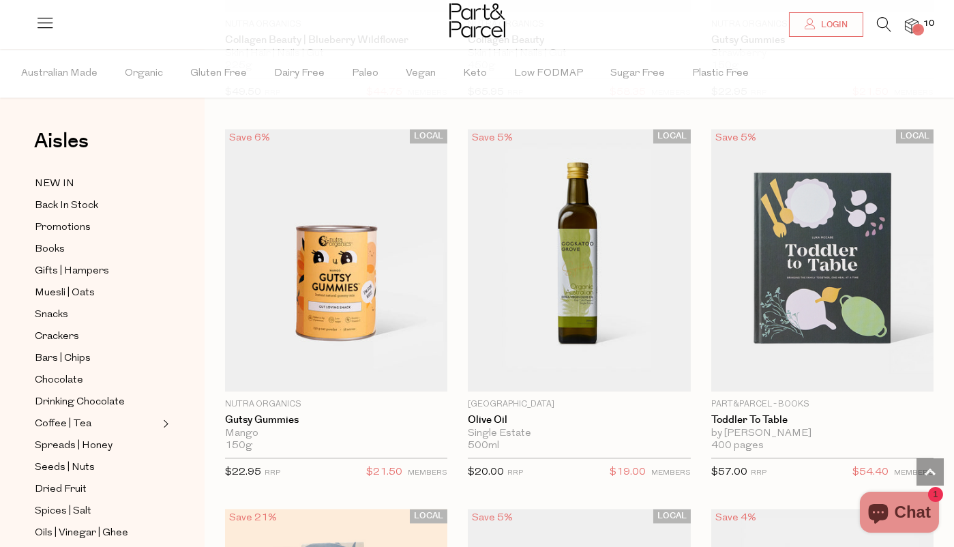
scroll to position [27030, 0]
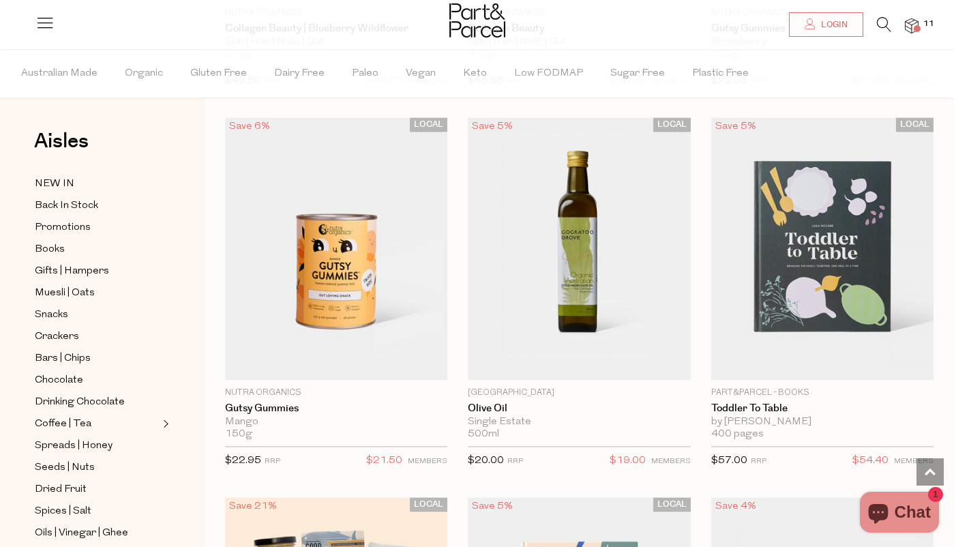
click at [877, 24] on icon at bounding box center [884, 24] width 14 height 15
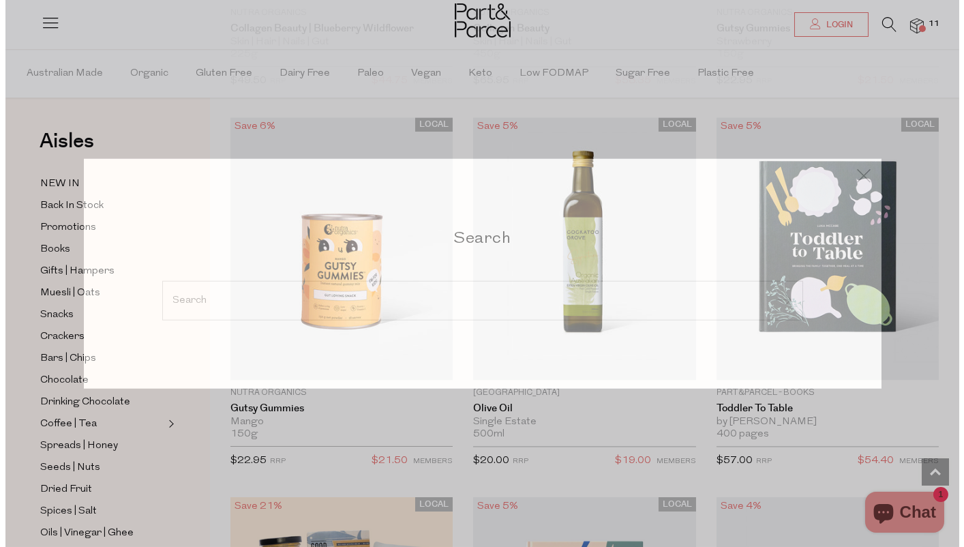
scroll to position [27295, 0]
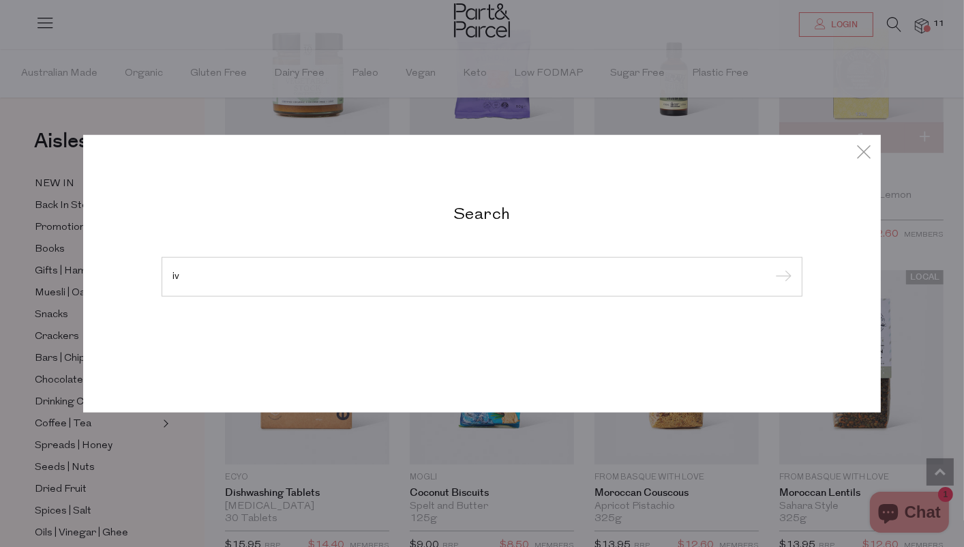
type input "i"
type input "liver"
click at [771, 267] on input "submit" at bounding box center [781, 277] width 20 height 20
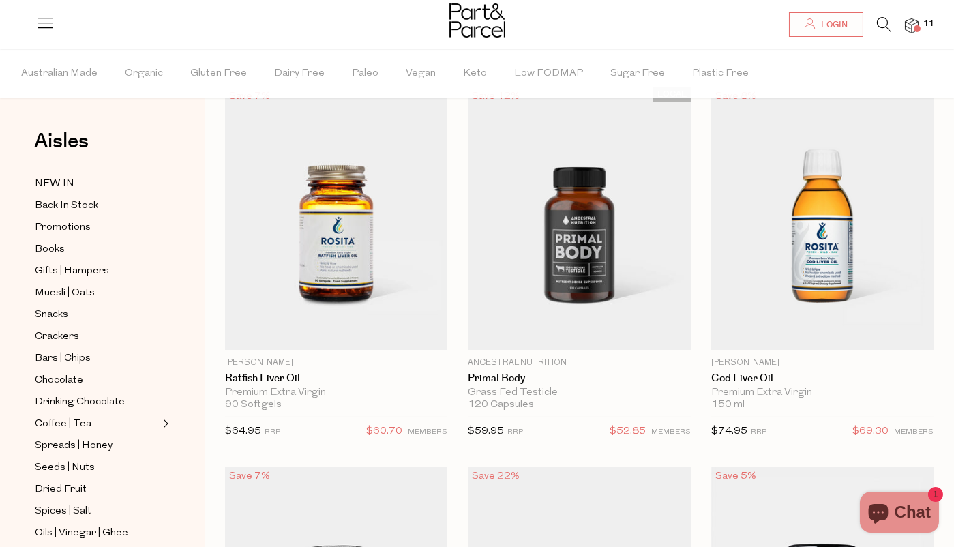
scroll to position [81, 0]
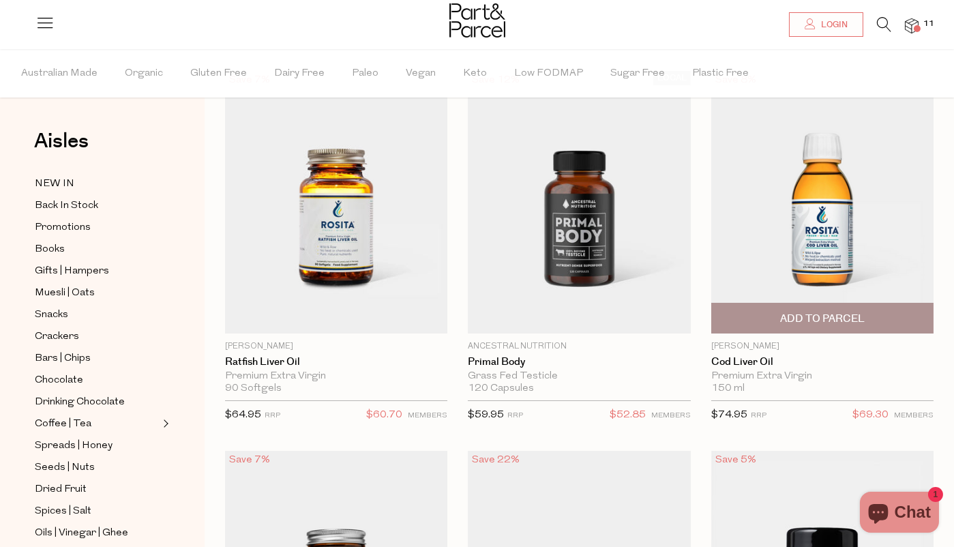
click at [780, 312] on span "Add To Parcel" at bounding box center [822, 319] width 85 height 14
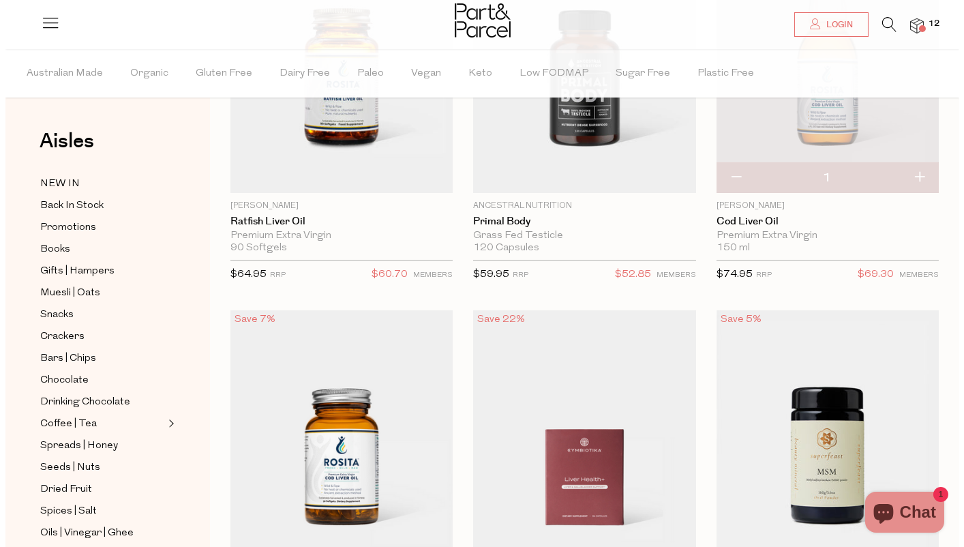
scroll to position [0, 0]
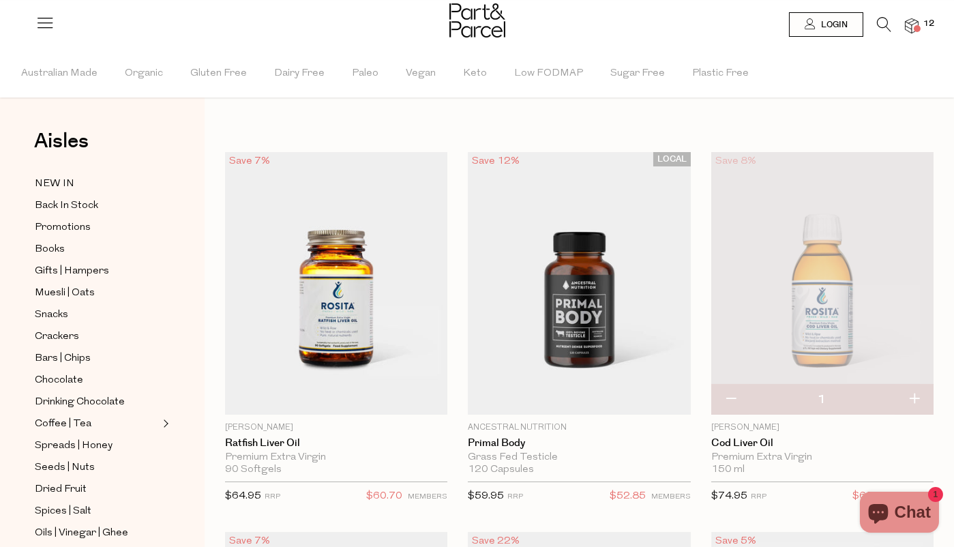
click at [875, 20] on li at bounding box center [877, 27] width 28 height 21
click at [878, 22] on icon at bounding box center [884, 24] width 14 height 15
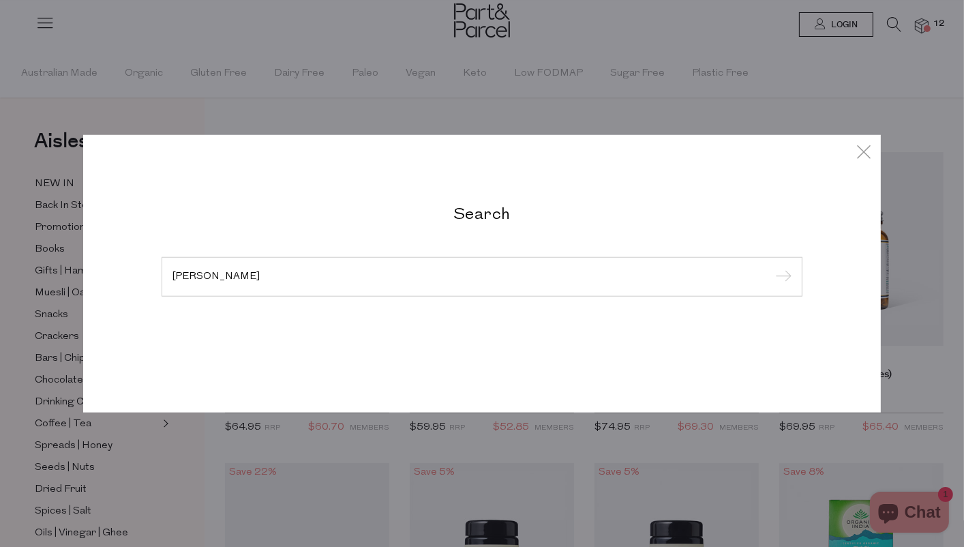
type input "pate"
click at [771, 267] on input "submit" at bounding box center [781, 277] width 20 height 20
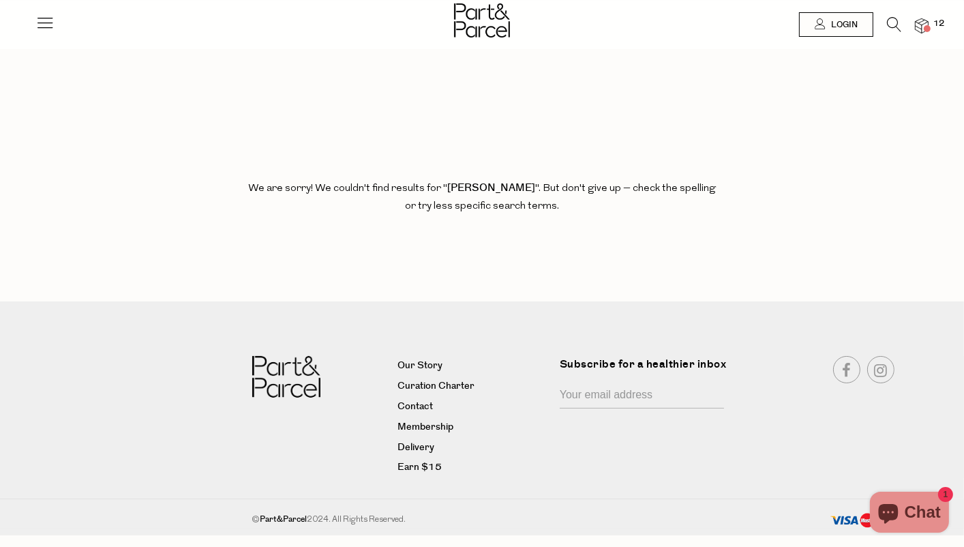
click at [899, 22] on icon at bounding box center [894, 24] width 14 height 15
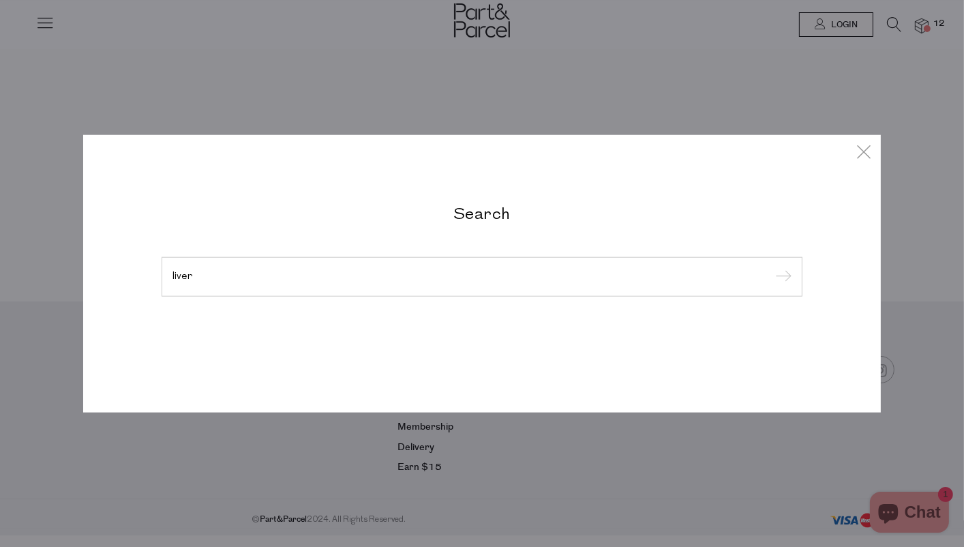
type input "liver"
click at [771, 267] on input "submit" at bounding box center [781, 277] width 20 height 20
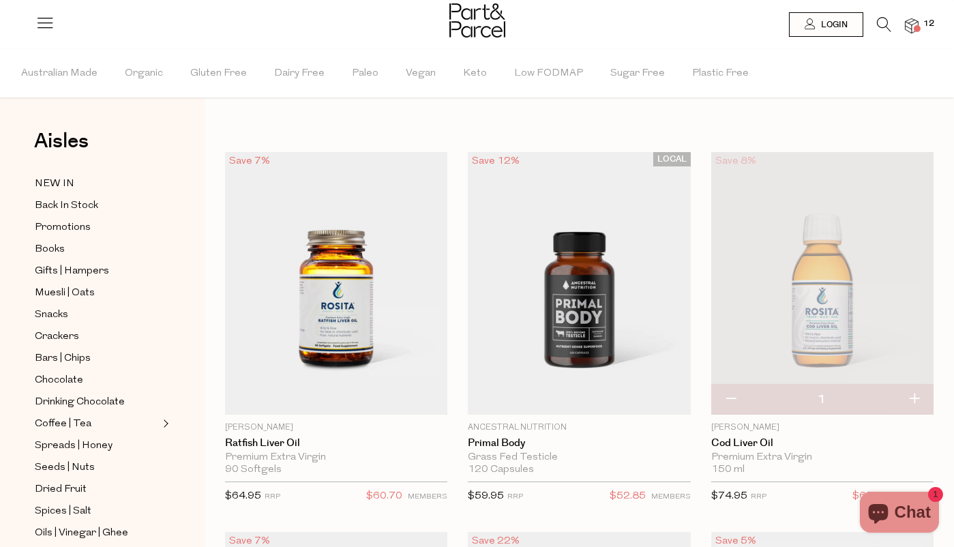
click at [884, 25] on icon at bounding box center [884, 24] width 14 height 15
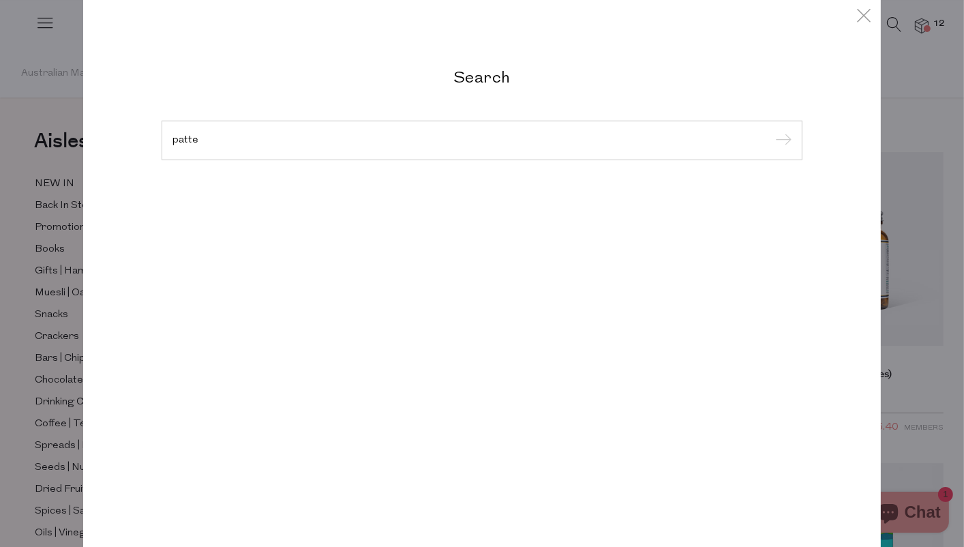
type input "patte"
click at [771, 131] on input "submit" at bounding box center [781, 141] width 20 height 20
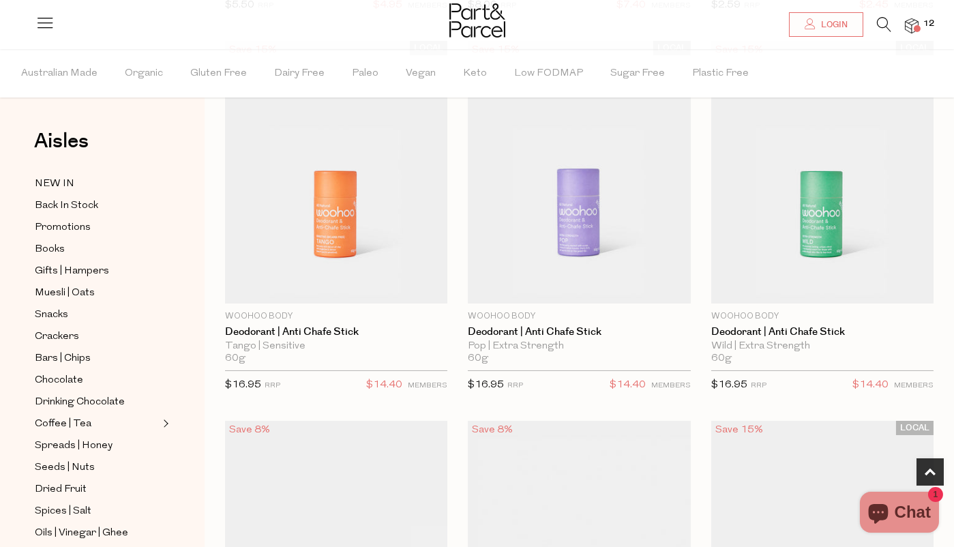
scroll to position [499, 0]
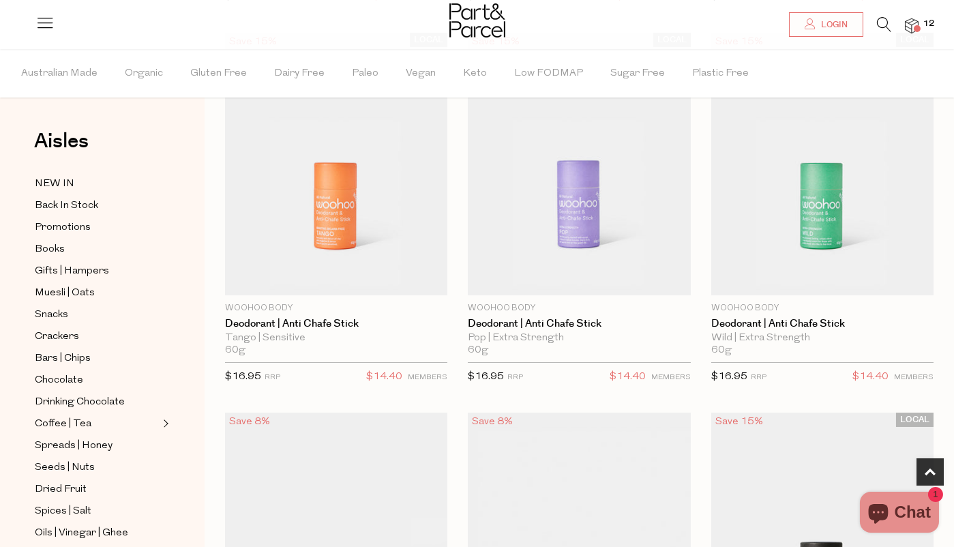
click at [880, 23] on icon at bounding box center [884, 24] width 14 height 15
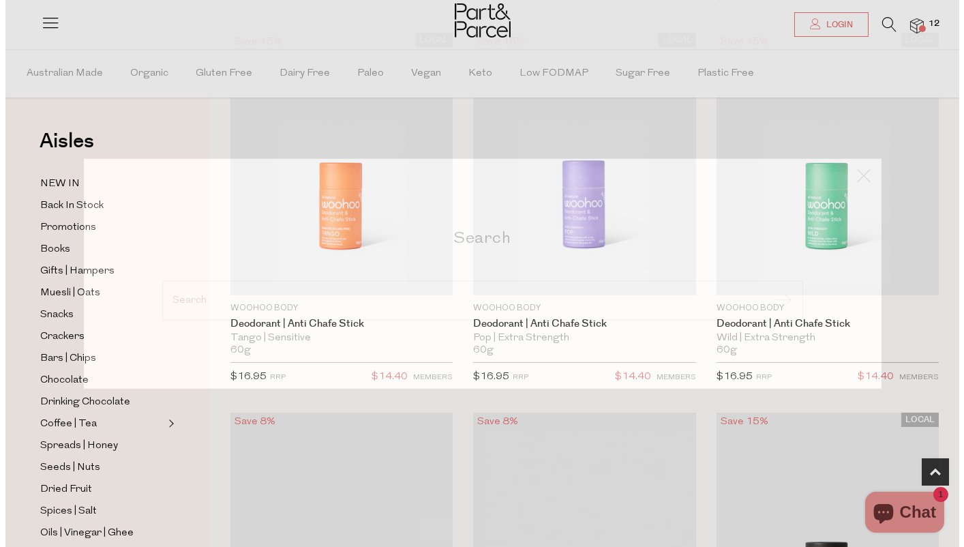
scroll to position [503, 0]
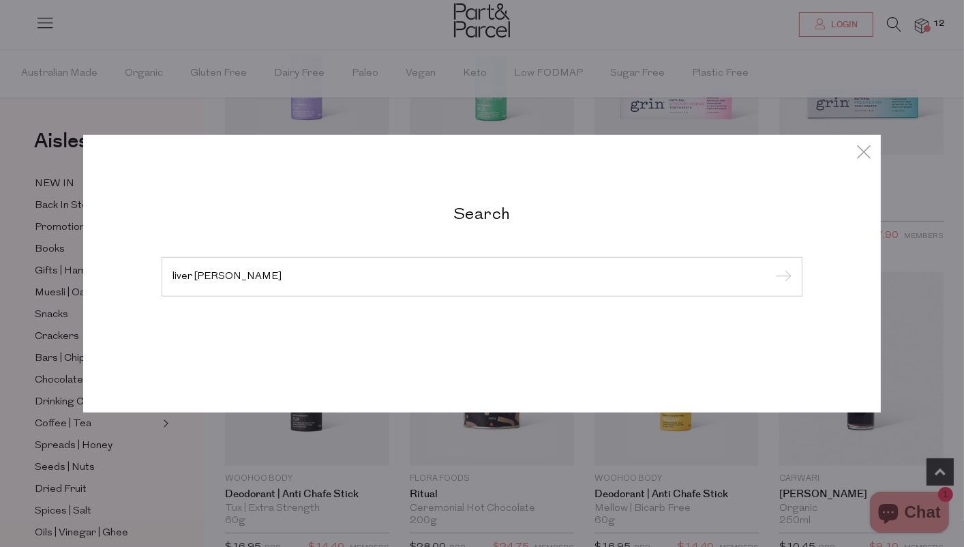
type input "liver pate"
click at [771, 267] on input "submit" at bounding box center [781, 277] width 20 height 20
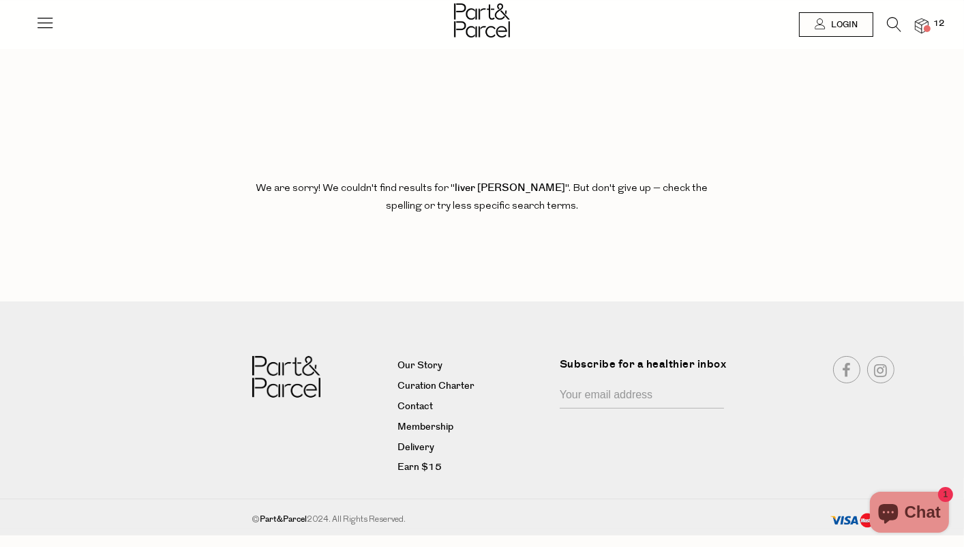
click at [486, 27] on img at bounding box center [482, 20] width 56 height 34
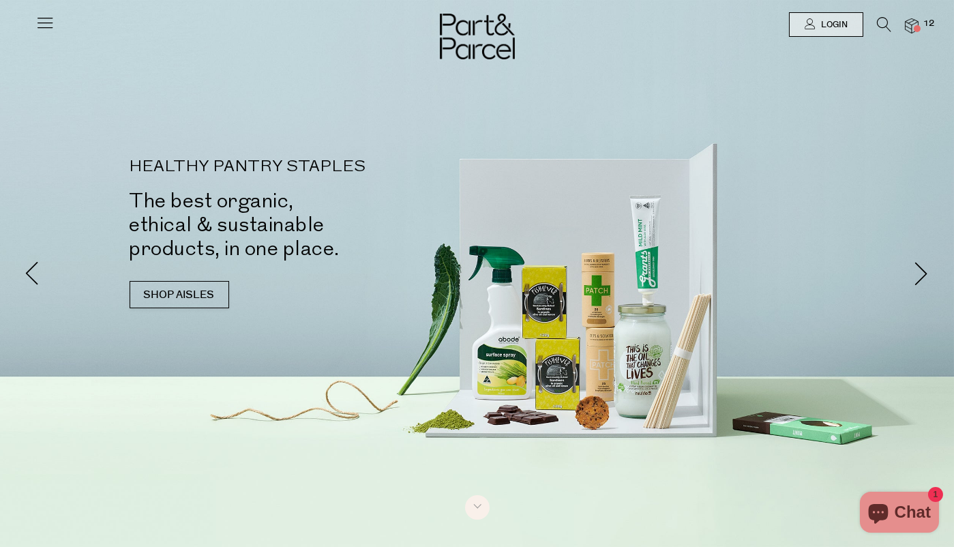
click at [40, 23] on icon at bounding box center [44, 22] width 19 height 19
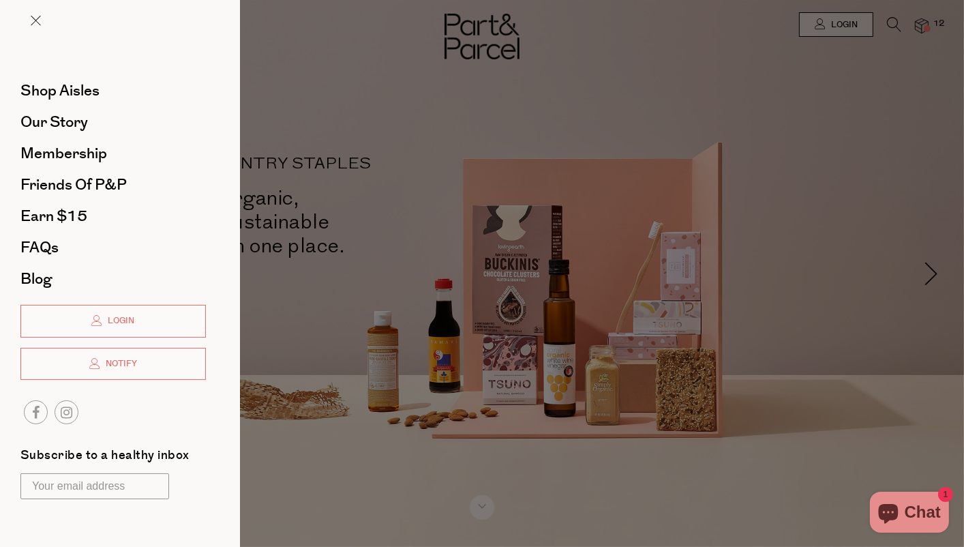
click at [844, 30] on div at bounding box center [482, 273] width 964 height 547
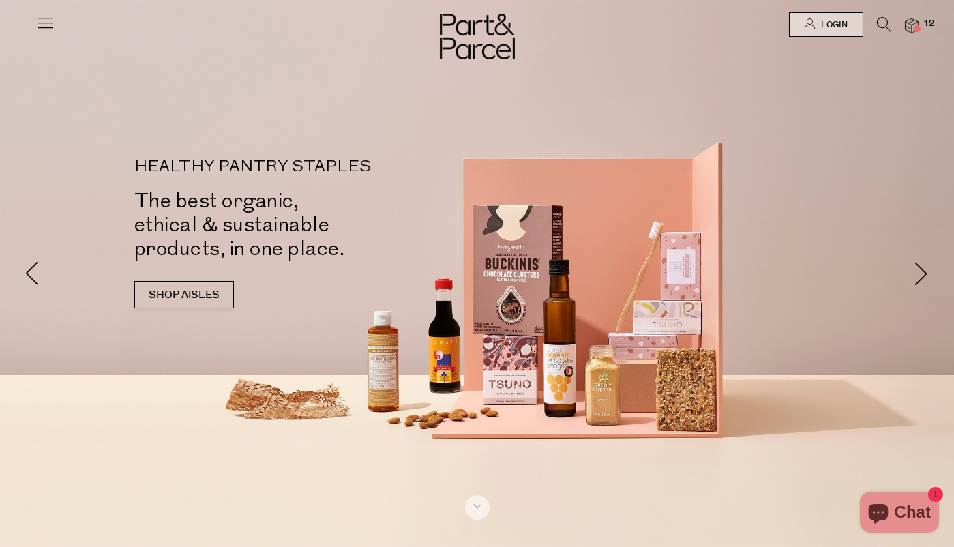
click at [880, 25] on icon at bounding box center [884, 24] width 14 height 15
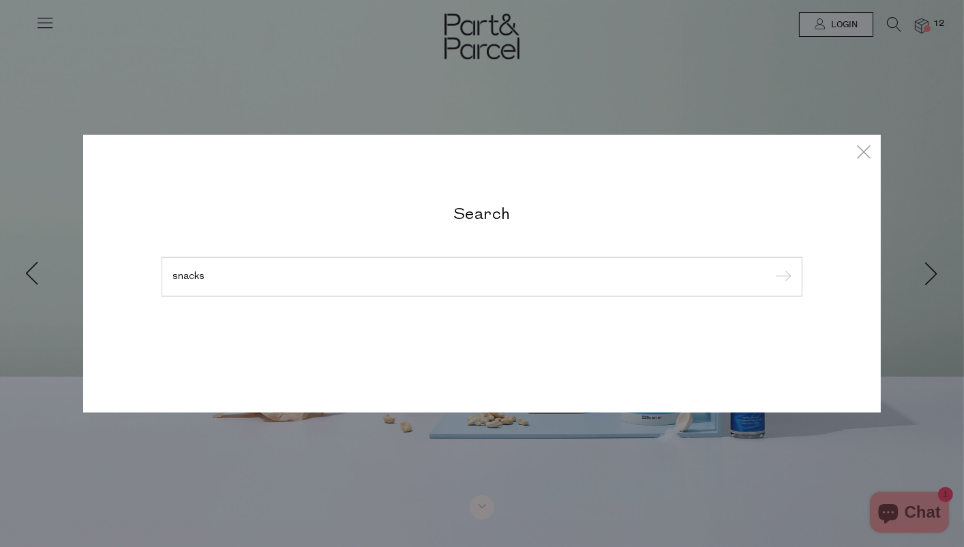
type input "snacks"
click at [771, 267] on input "submit" at bounding box center [781, 277] width 20 height 20
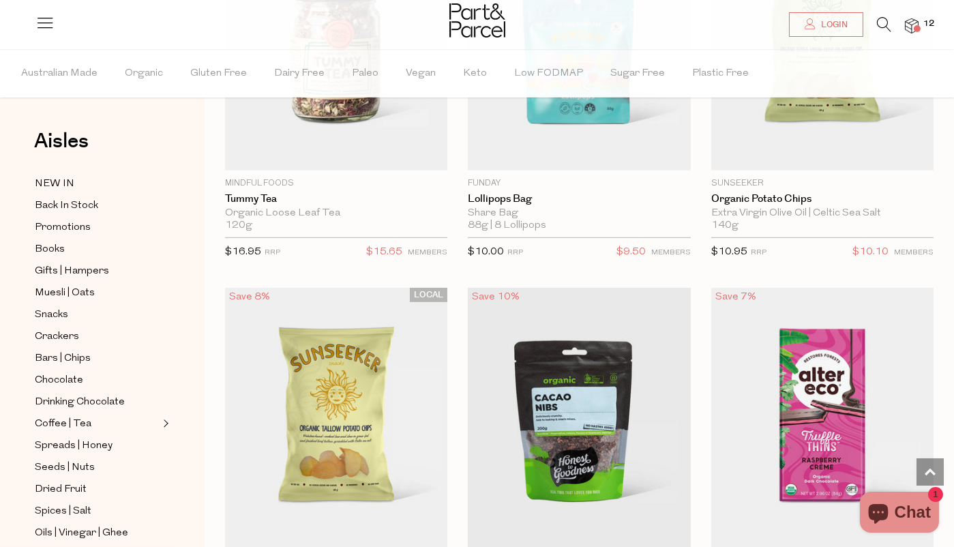
scroll to position [3194, 0]
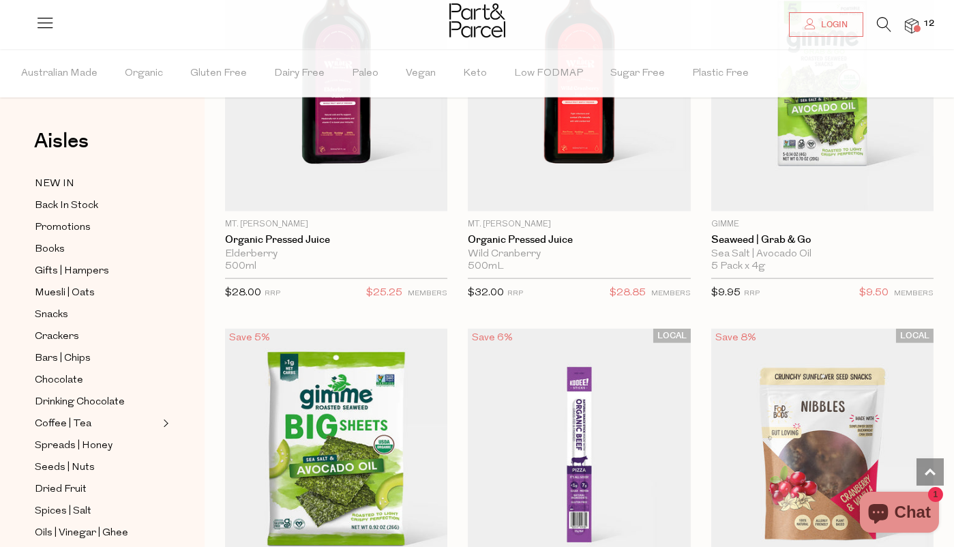
scroll to position [5907, 0]
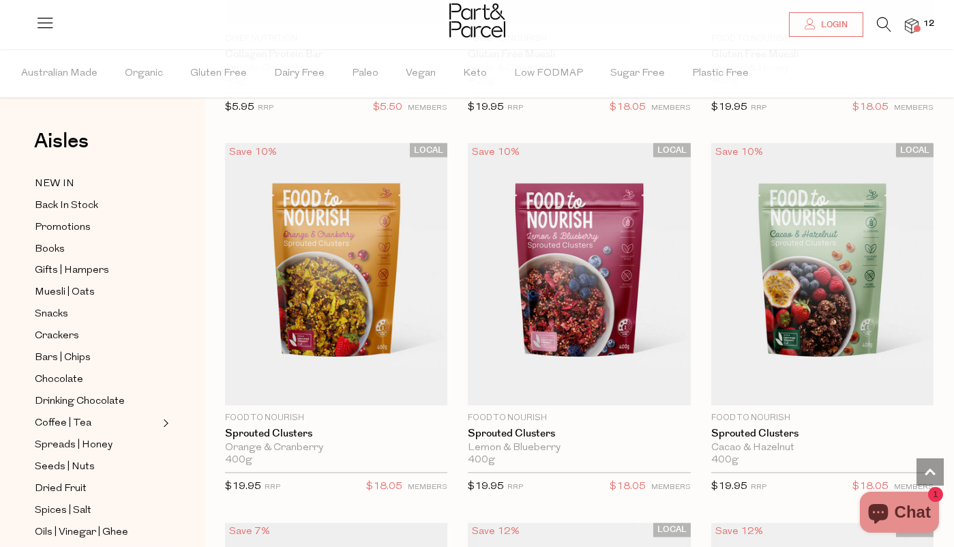
scroll to position [8305, 0]
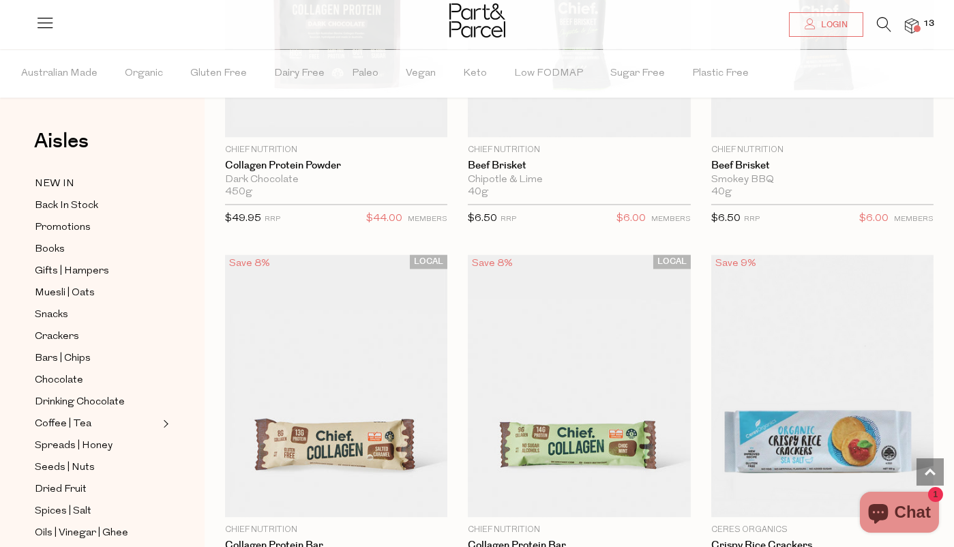
scroll to position [9414, 0]
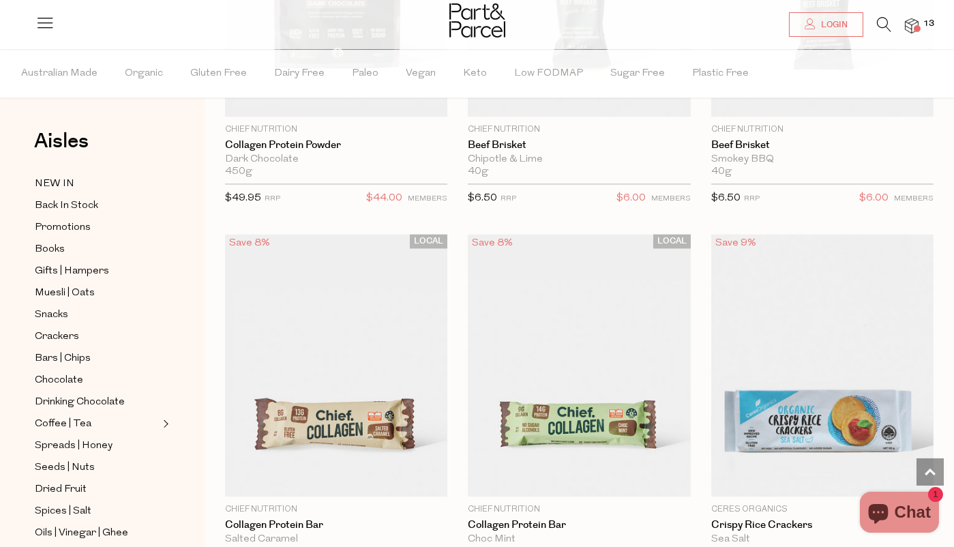
click at [882, 23] on icon at bounding box center [884, 24] width 14 height 15
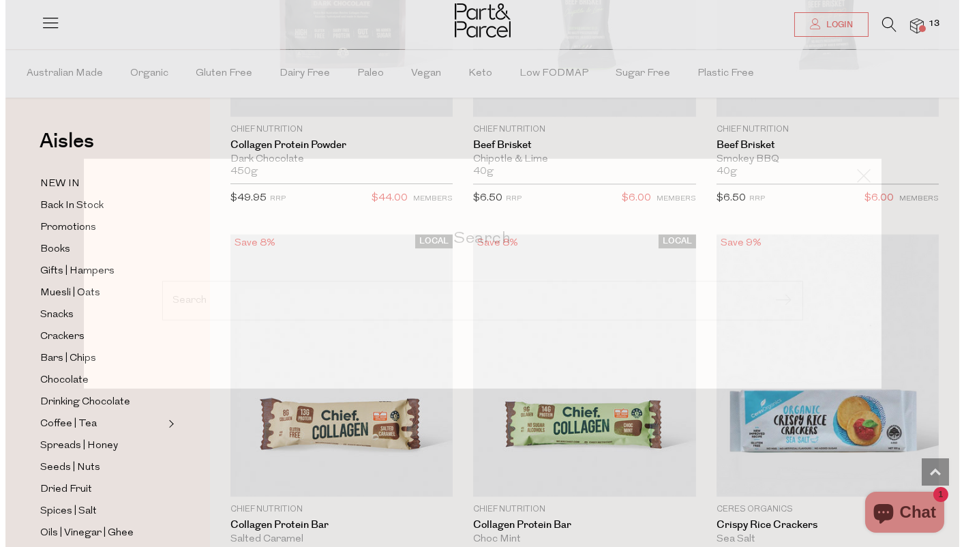
scroll to position [9505, 0]
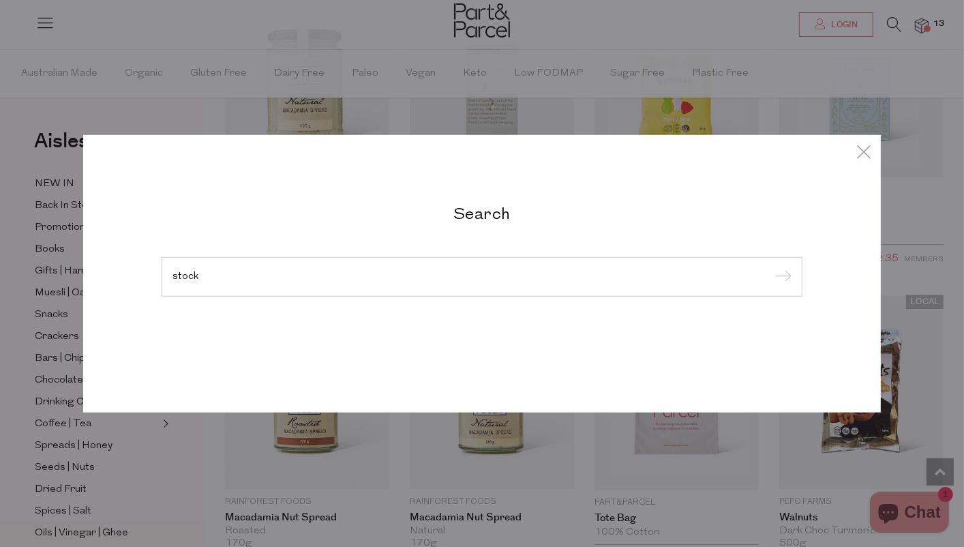
type input "stock"
click at [771, 267] on input "submit" at bounding box center [781, 277] width 20 height 20
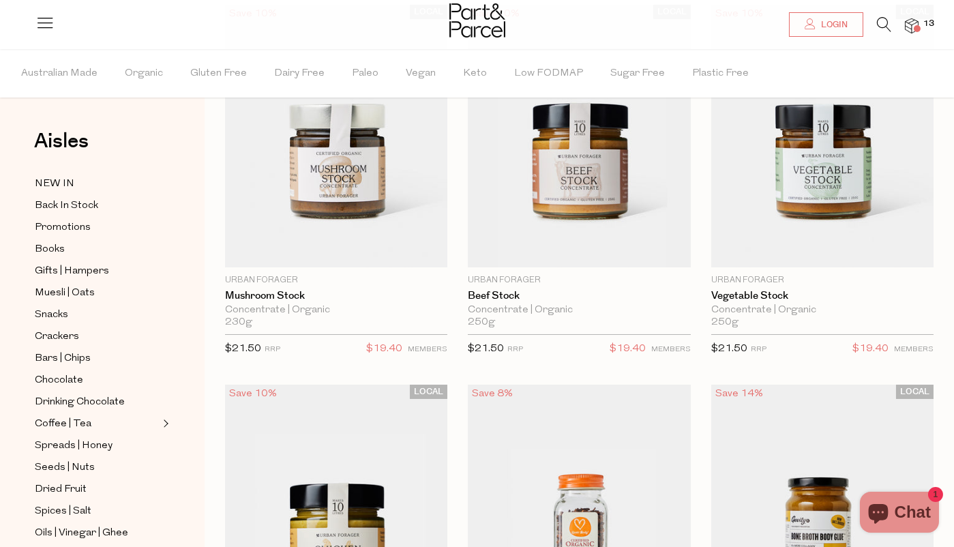
scroll to position [153, 0]
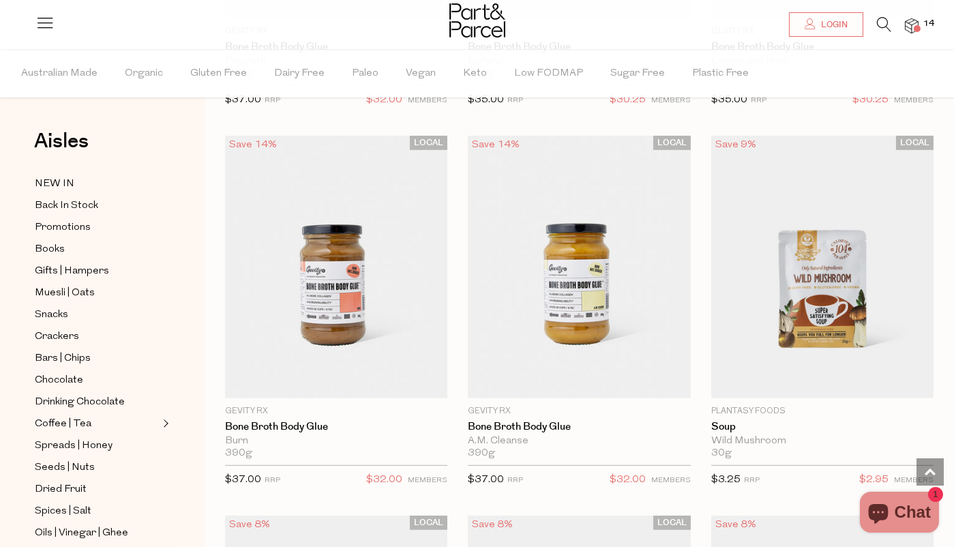
scroll to position [2683, 0]
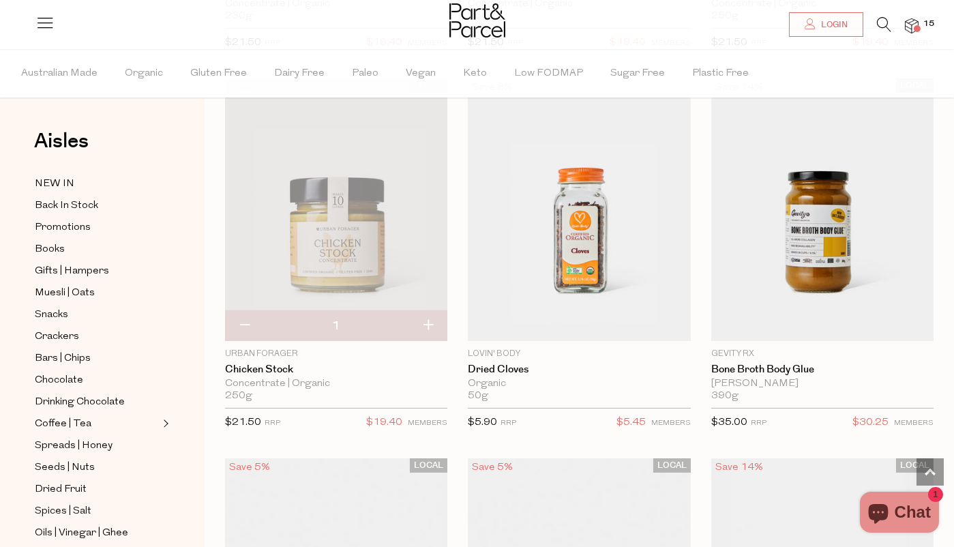
scroll to position [448, 0]
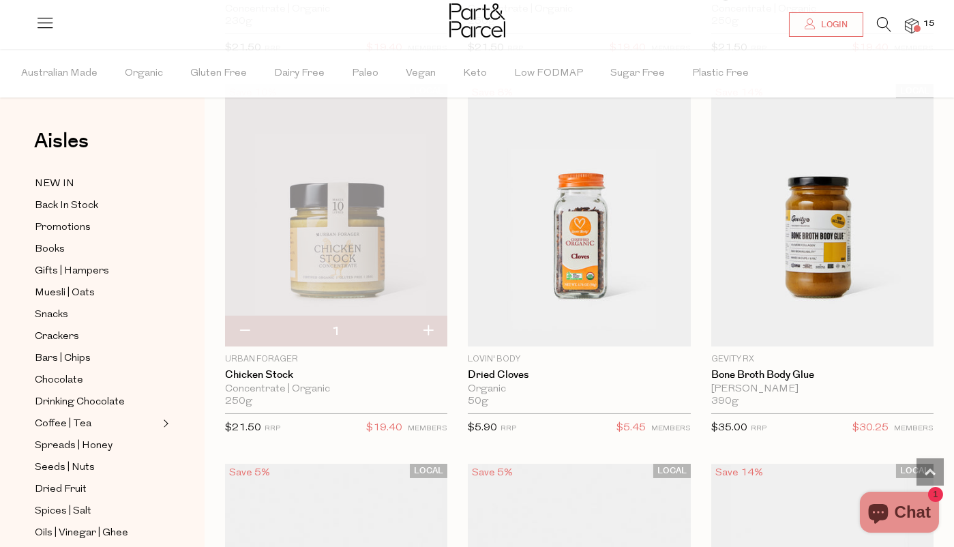
click at [917, 29] on span at bounding box center [917, 28] width 7 height 7
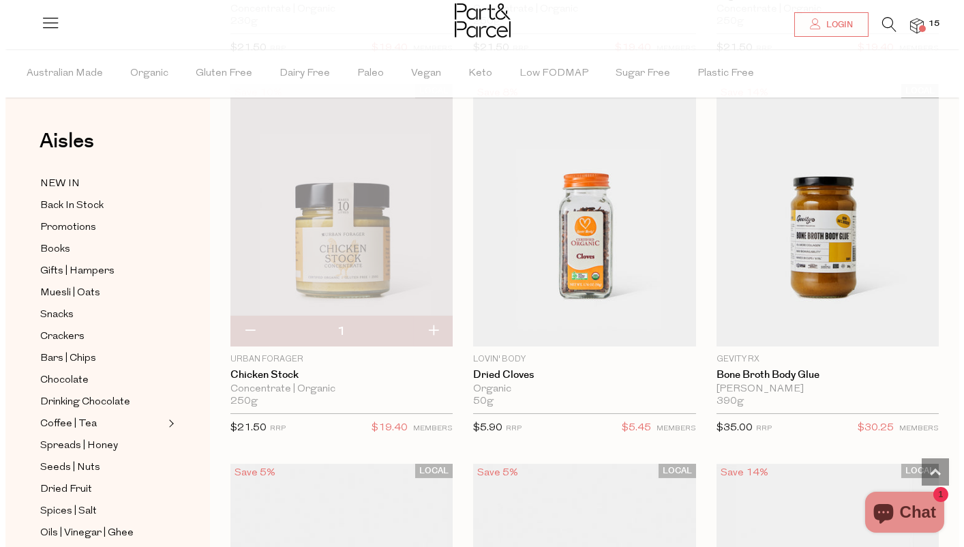
scroll to position [451, 0]
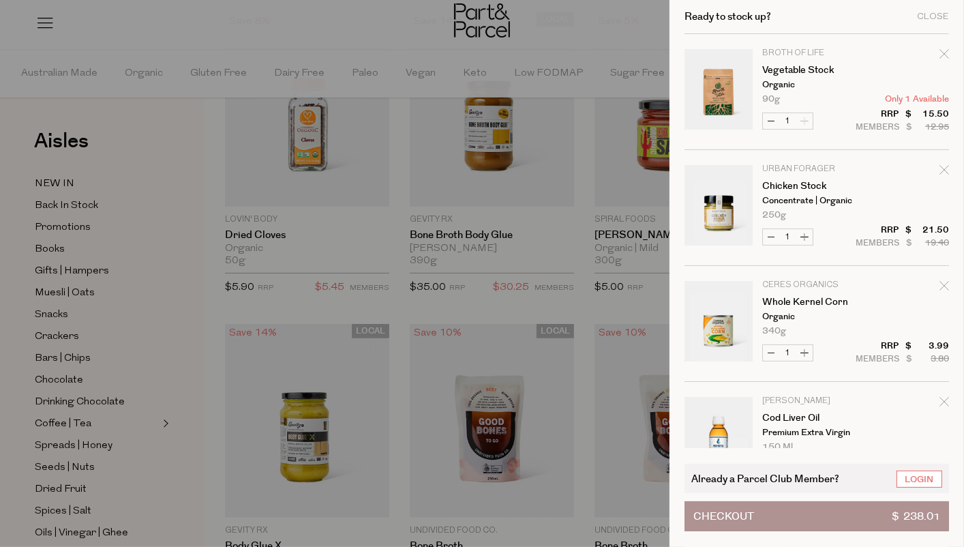
drag, startPoint x: 964, startPoint y: 290, endPoint x: 959, endPoint y: 344, distance: 54.7
click at [953, 344] on div "Ready to stock up? Close Image Product Total Qty Broth of Life Vegetable Stock …" at bounding box center [817, 273] width 295 height 547
click at [953, 453] on div "Ready to stock up? Close Image Product Total Qty Broth of Life Vegetable Stock …" at bounding box center [817, 273] width 295 height 547
click at [932, 12] on div "Close" at bounding box center [933, 16] width 32 height 9
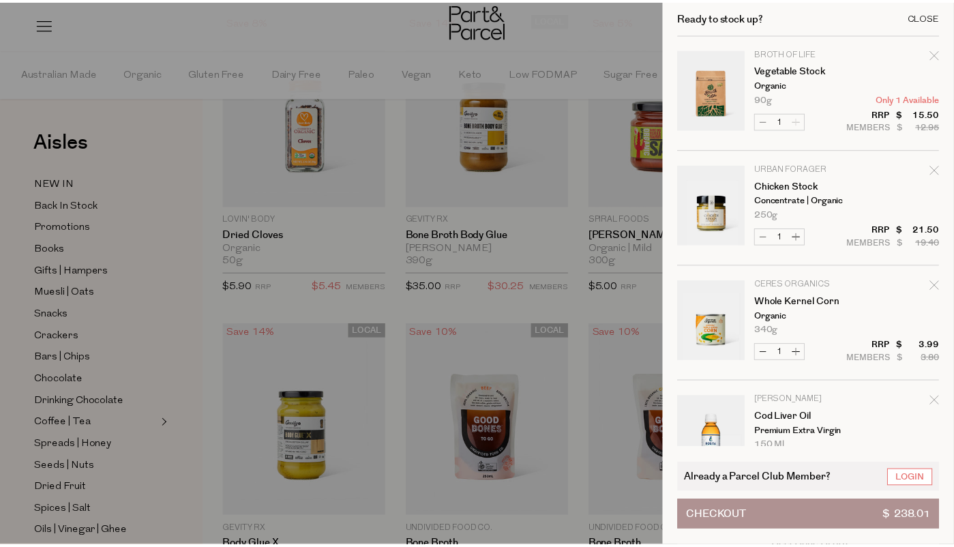
scroll to position [2821, 0]
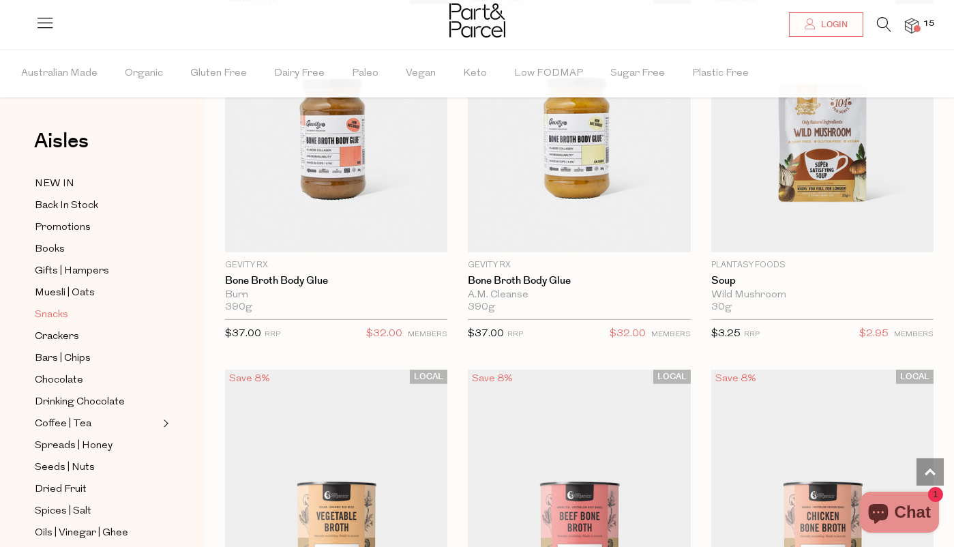
click at [48, 313] on span "Snacks" at bounding box center [51, 315] width 33 height 16
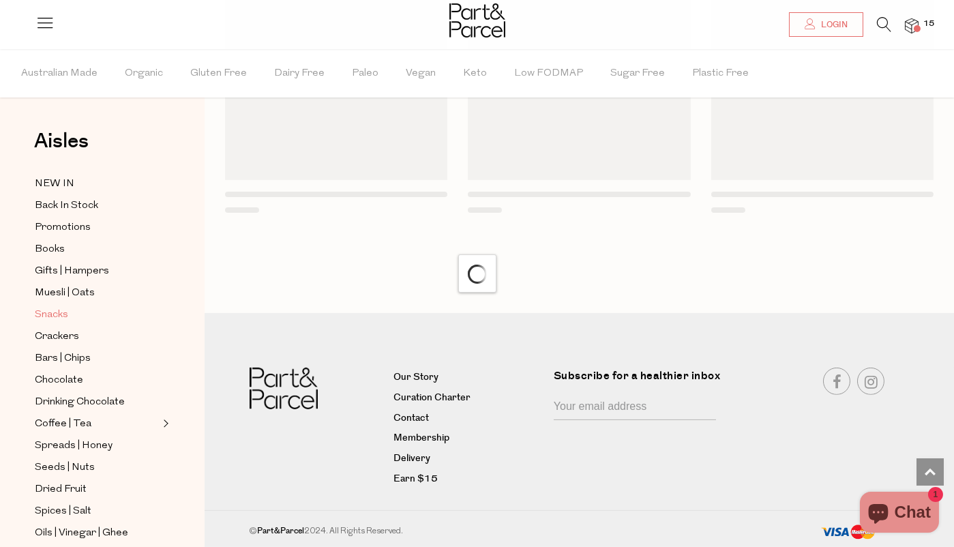
scroll to position [1054, 0]
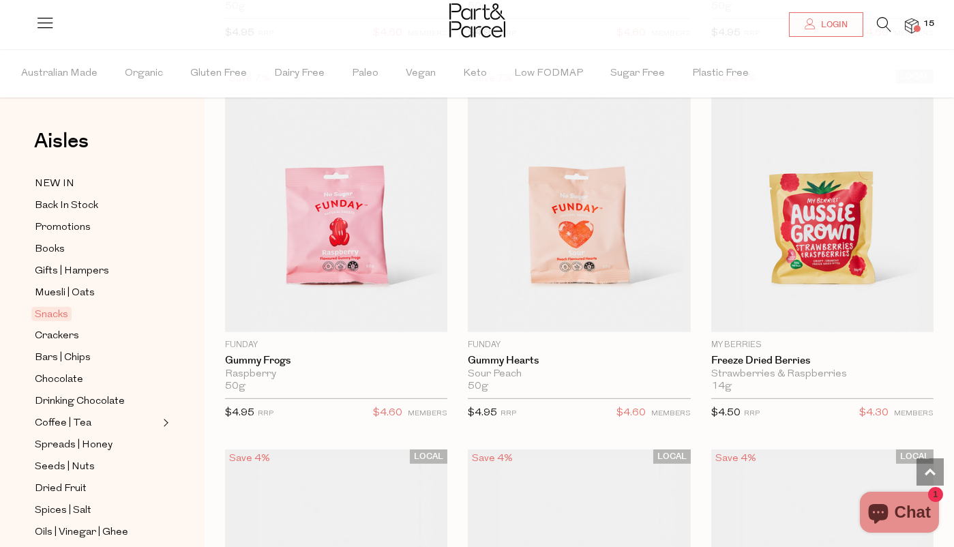
scroll to position [2426, 0]
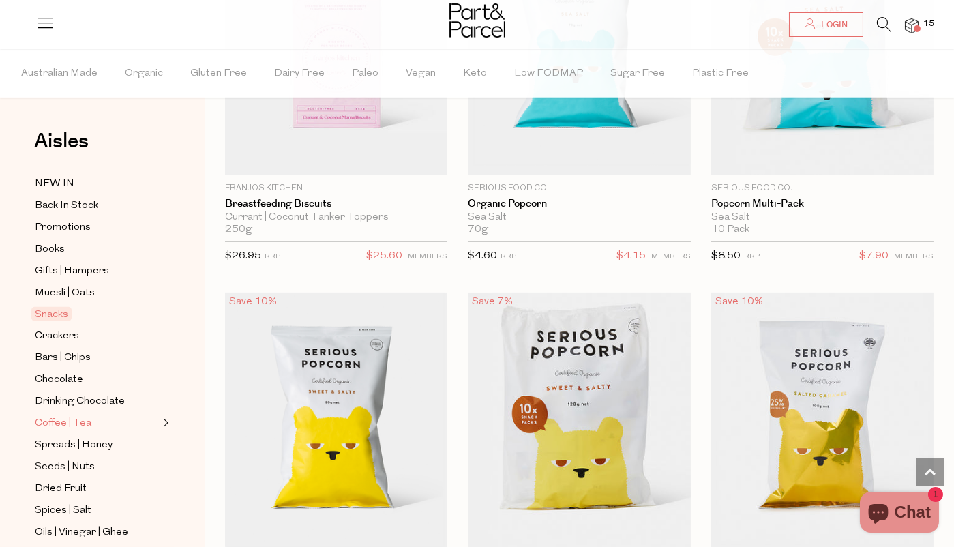
scroll to position [5230, 0]
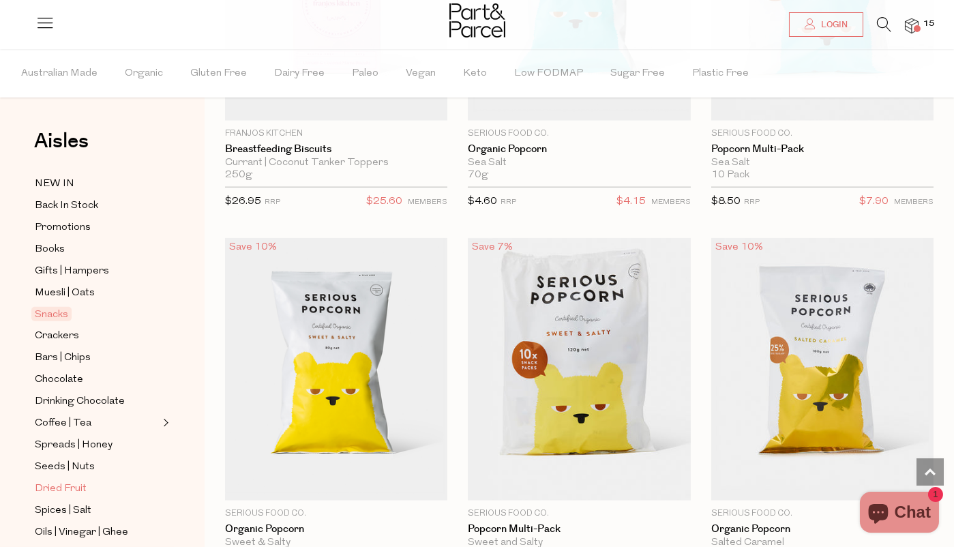
click at [61, 481] on span "Dried Fruit" at bounding box center [61, 489] width 52 height 16
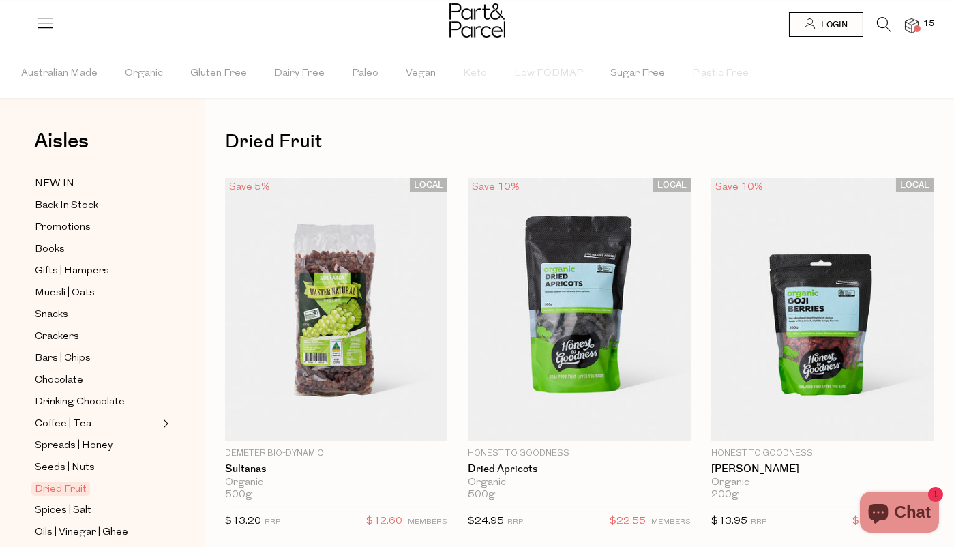
click at [889, 18] on icon at bounding box center [884, 24] width 14 height 15
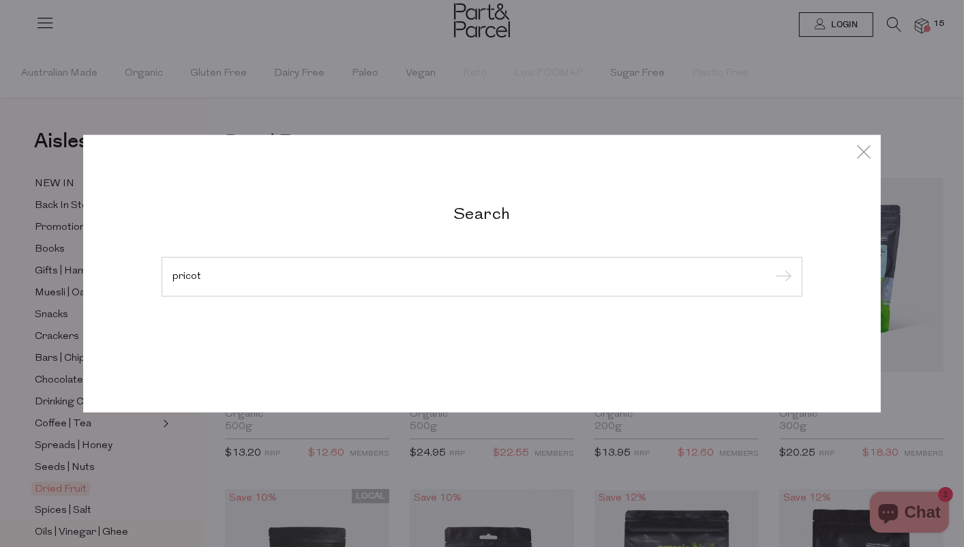
type input "pricot"
click at [771, 267] on input "submit" at bounding box center [781, 277] width 20 height 20
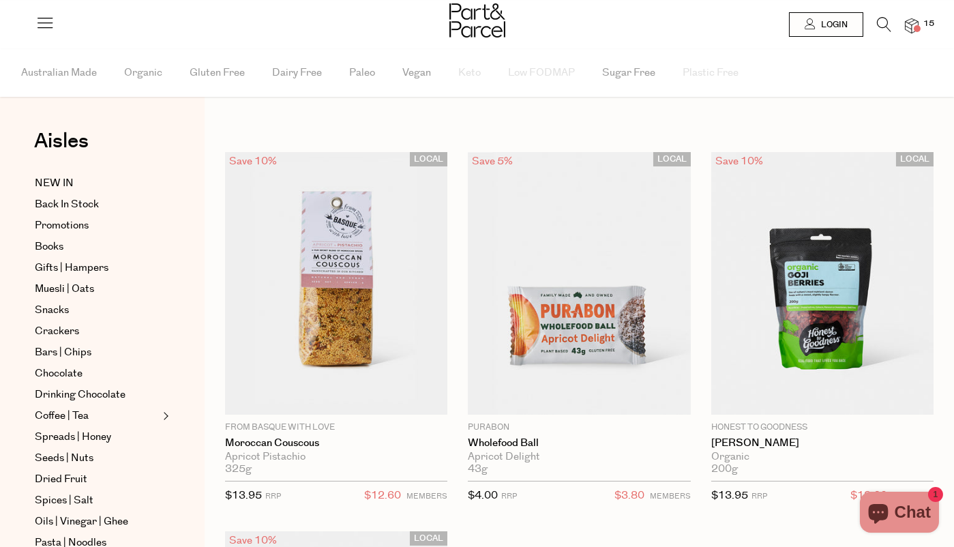
click at [884, 17] on icon at bounding box center [884, 24] width 14 height 15
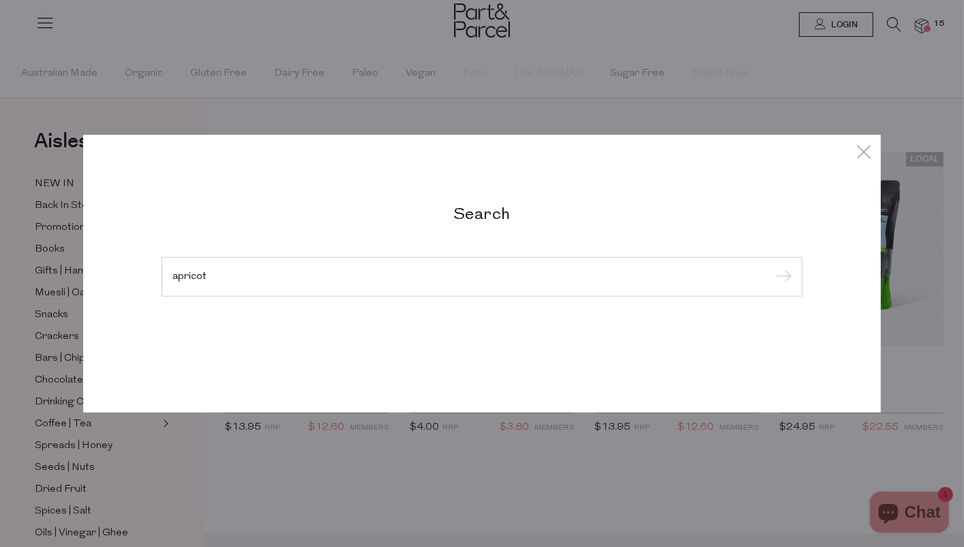
type input "apricot"
click at [771, 267] on input "submit" at bounding box center [781, 277] width 20 height 20
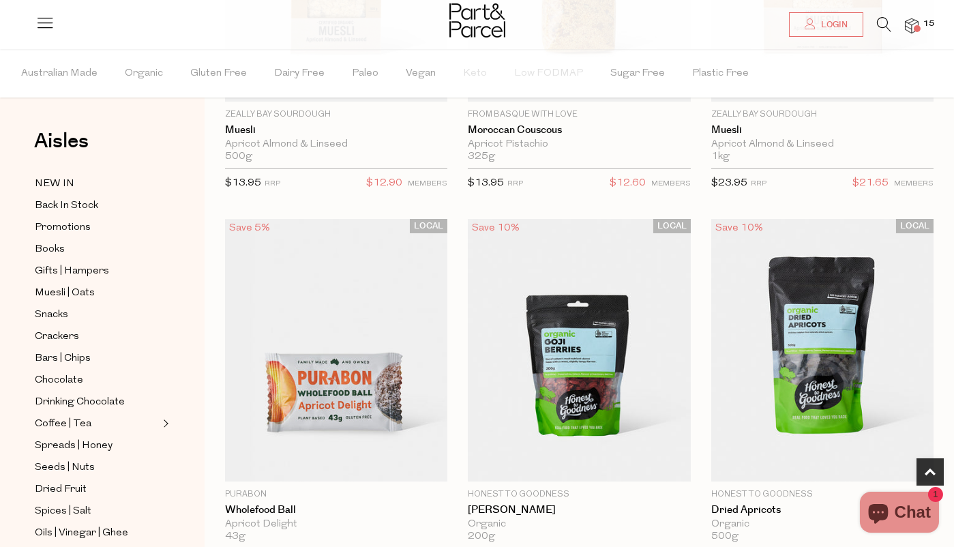
scroll to position [432, 0]
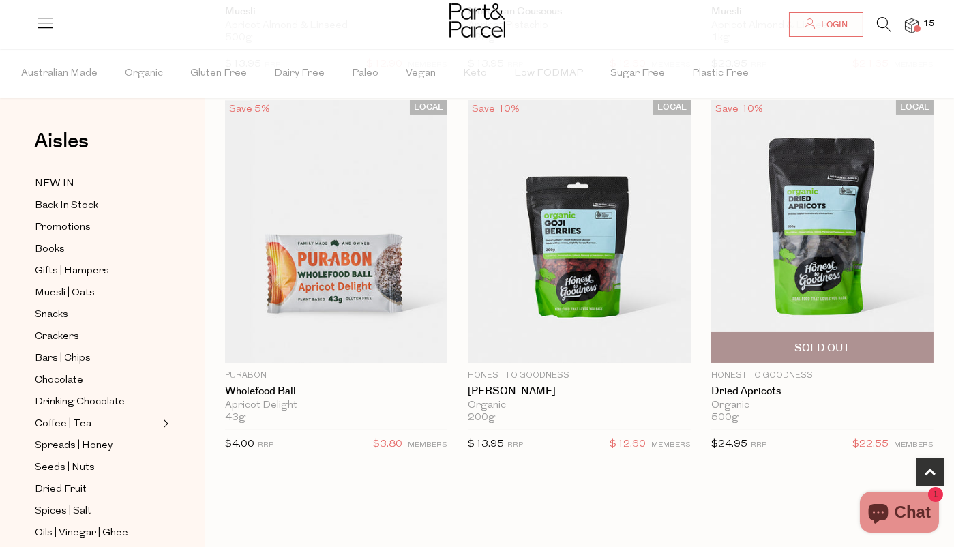
click at [711, 141] on img at bounding box center [822, 231] width 222 height 263
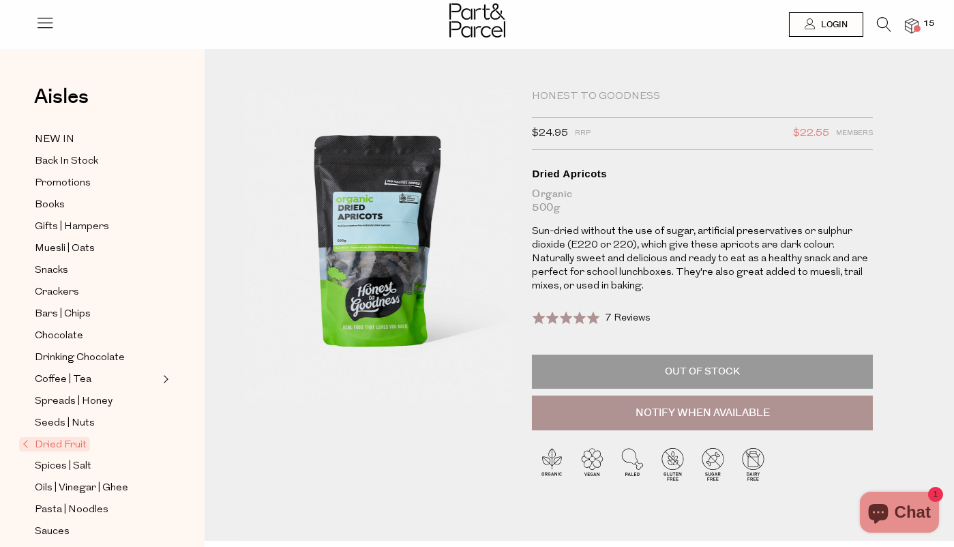
click at [914, 24] on img at bounding box center [912, 26] width 14 height 16
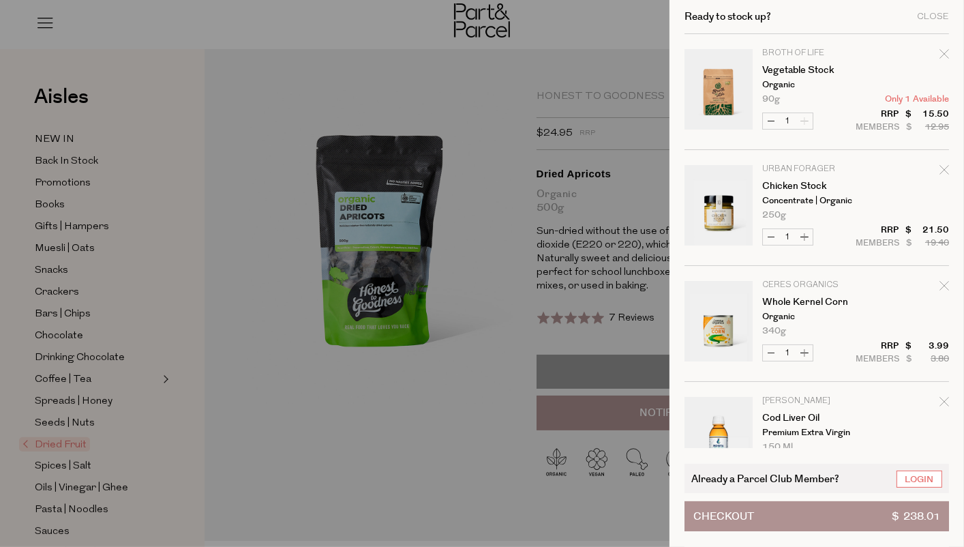
click at [794, 522] on button "Checkout $ 238.01" at bounding box center [817, 516] width 265 height 30
